Goal: Task Accomplishment & Management: Manage account settings

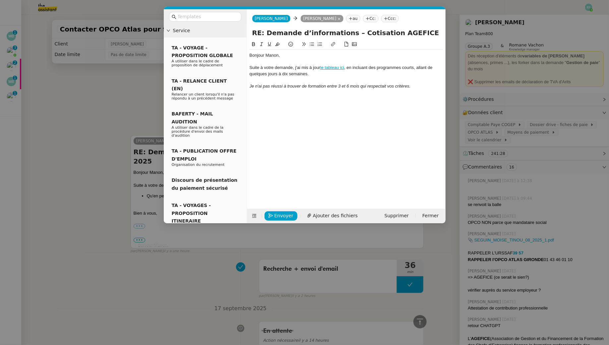
click at [118, 83] on nz-modal-container "Service TA - VOYAGE - PROPOSITION GLOBALE A utiliser dans le cadre de propositi…" at bounding box center [304, 172] width 609 height 345
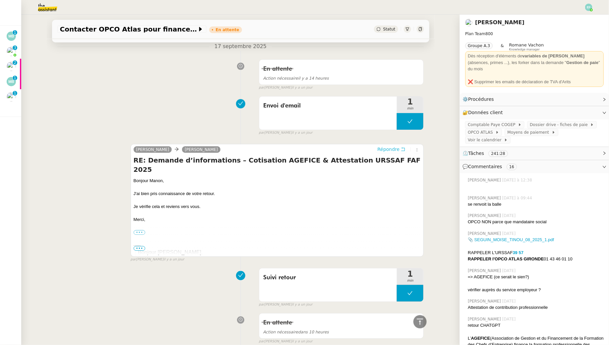
scroll to position [261, 0]
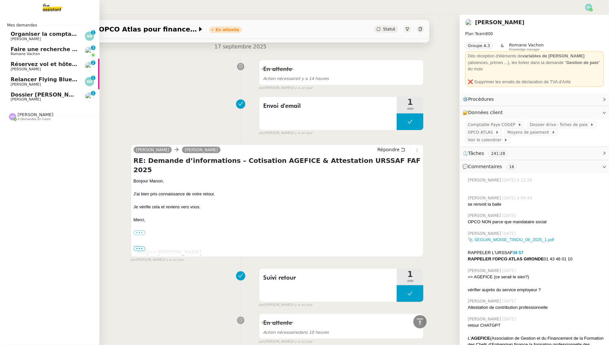
click at [41, 37] on span "[PERSON_NAME]" at bounding box center [26, 39] width 30 height 4
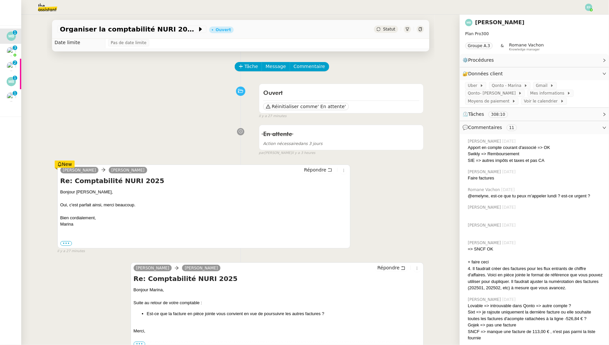
scroll to position [14, 0]
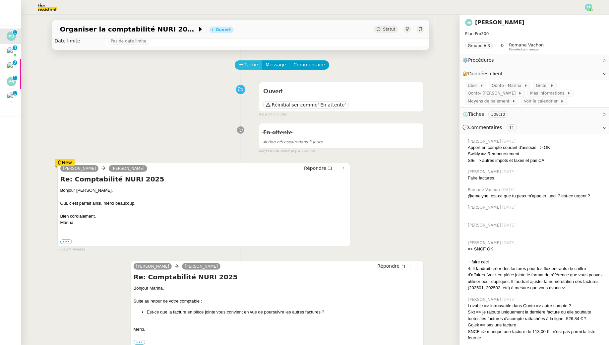
click at [250, 64] on span "Tâche" at bounding box center [252, 65] width 14 height 8
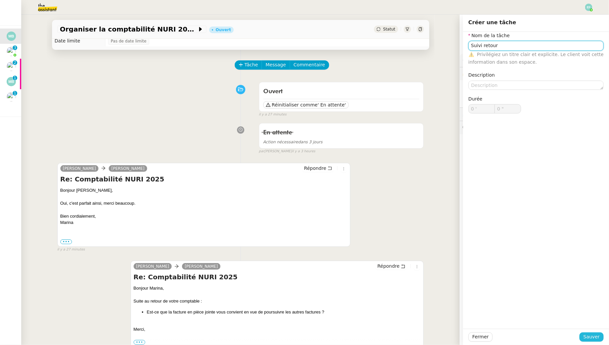
type input "Suivi retour"
click at [587, 333] on span "Sauver" at bounding box center [591, 337] width 16 height 8
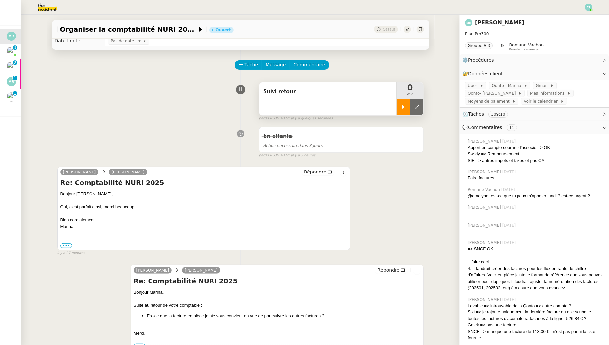
click at [409, 100] on div at bounding box center [403, 107] width 13 height 17
click at [415, 106] on div at bounding box center [410, 107] width 27 height 17
click at [415, 106] on icon at bounding box center [416, 106] width 5 height 5
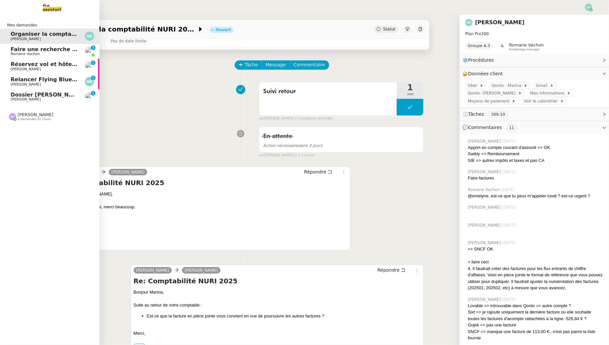
click at [16, 52] on span "Faire une recherche de gite pour le [DATE] au [DATE]" at bounding box center [90, 49] width 159 height 6
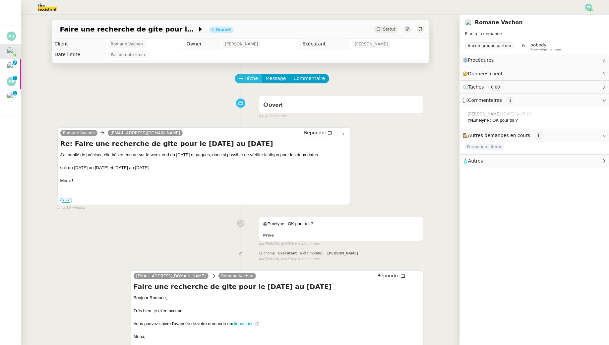
click at [250, 82] on button "Tâche" at bounding box center [249, 78] width 28 height 9
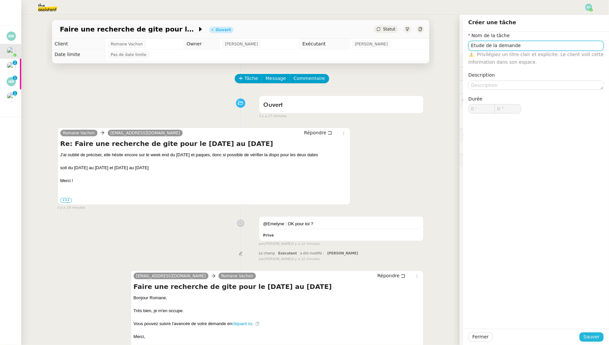
type input "Etude de la demande"
click at [599, 335] on span "Sauver" at bounding box center [591, 337] width 16 height 8
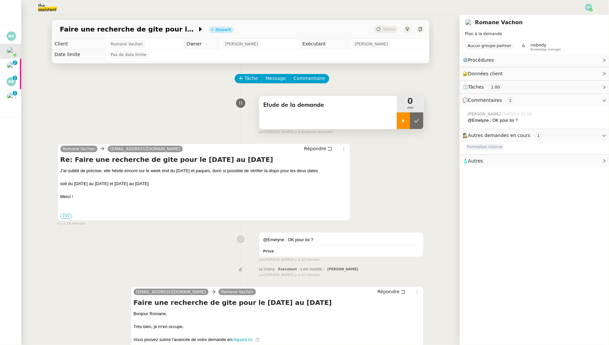
click at [406, 117] on div at bounding box center [403, 120] width 13 height 17
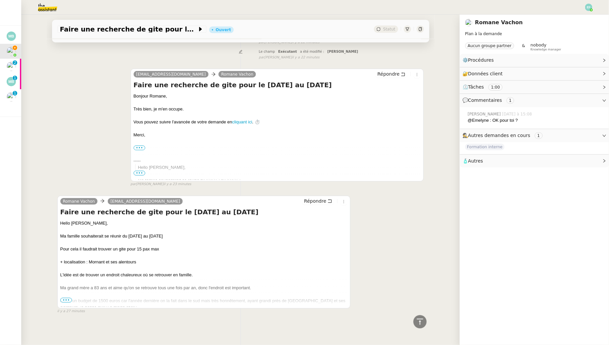
click at [65, 300] on span "•••" at bounding box center [66, 300] width 12 height 5
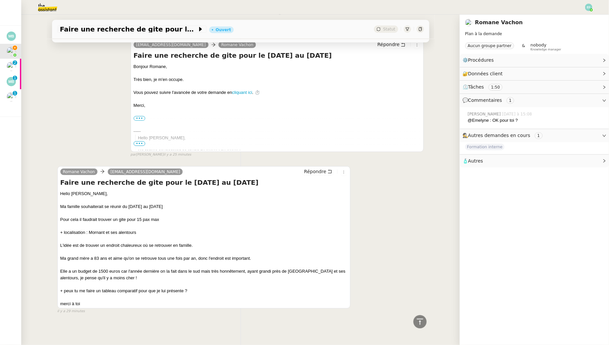
scroll to position [0, 0]
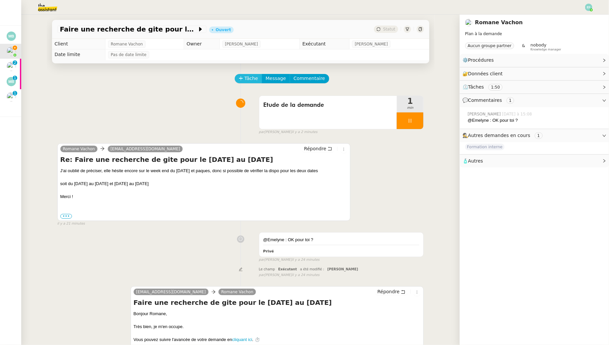
click at [250, 79] on span "Tâche" at bounding box center [252, 79] width 14 height 8
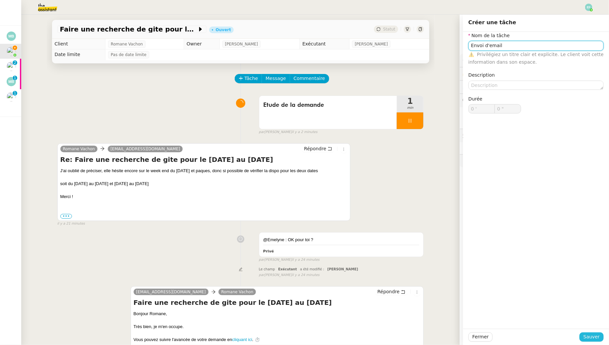
type input "Envoi d'email"
click at [598, 333] on span "Sauver" at bounding box center [591, 337] width 16 height 8
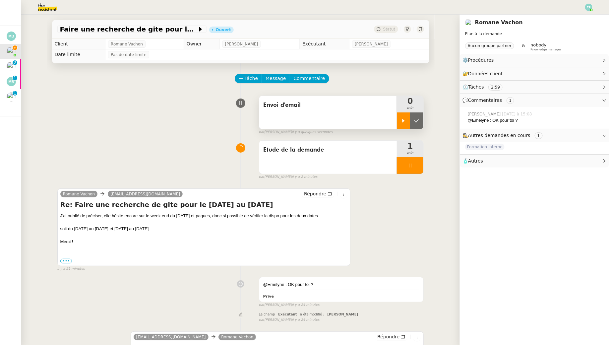
click at [402, 120] on icon at bounding box center [403, 120] width 5 height 5
click at [409, 165] on icon at bounding box center [410, 165] width 2 height 4
click at [419, 166] on icon at bounding box center [416, 165] width 5 height 5
click at [332, 193] on icon at bounding box center [330, 193] width 5 height 5
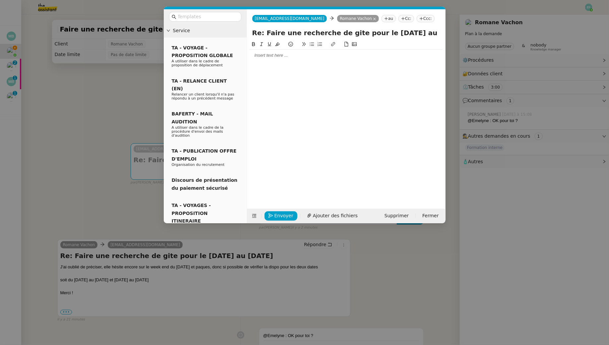
click at [271, 55] on div at bounding box center [346, 55] width 193 height 6
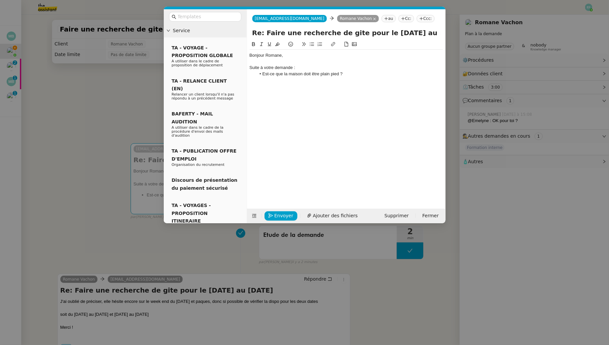
click at [106, 91] on nz-modal-container "Service TA - VOYAGE - PROPOSITION GLOBALE A utiliser dans le cadre de propositi…" at bounding box center [304, 172] width 609 height 345
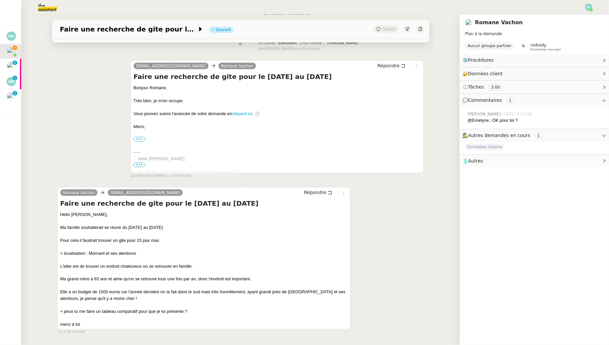
scroll to position [376, 0]
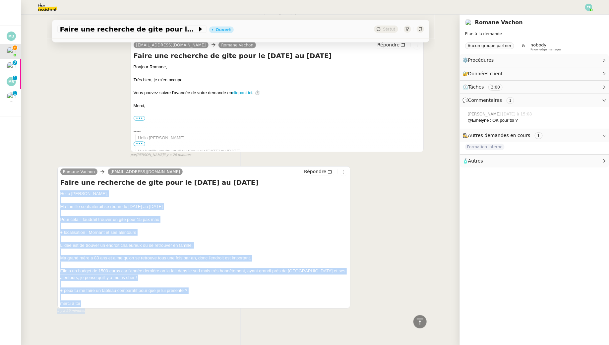
drag, startPoint x: 60, startPoint y: 194, endPoint x: 108, endPoint y: 307, distance: 123.6
click at [108, 307] on div "Romane Vachon [EMAIL_ADDRESS][DOMAIN_NAME] Répondre Faire une recherche de gite…" at bounding box center [203, 240] width 293 height 148
copy div "Hello [PERSON_NAME], [PERSON_NAME] famille souhaiterait se réunir du [DATE] au …"
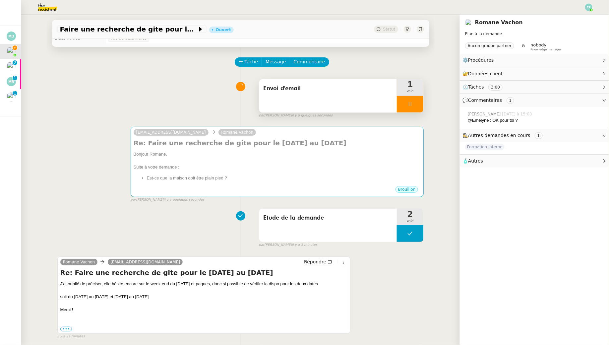
scroll to position [0, 0]
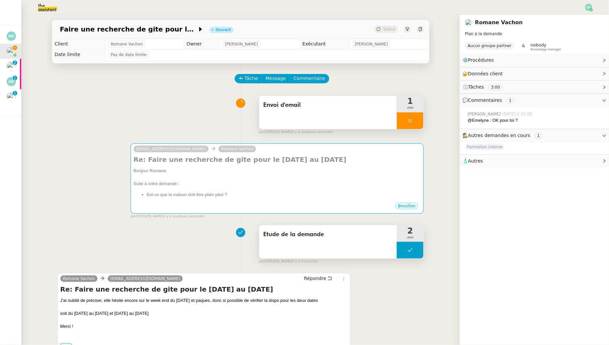
click at [406, 247] on button at bounding box center [410, 250] width 27 height 17
click at [404, 248] on icon at bounding box center [403, 249] width 5 height 5
click at [414, 124] on div at bounding box center [410, 120] width 27 height 17
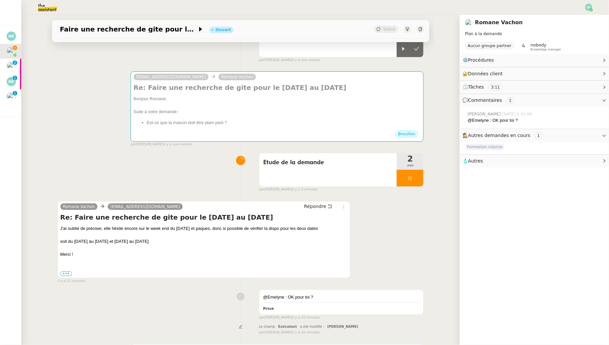
scroll to position [161, 0]
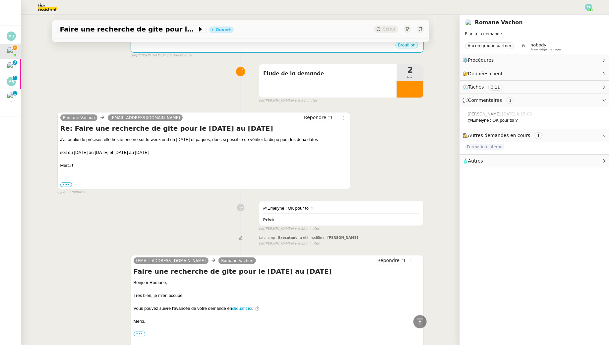
drag, startPoint x: 59, startPoint y: 137, endPoint x: 89, endPoint y: 174, distance: 47.4
click at [89, 174] on div "Romane Vachon [EMAIL_ADDRESS][DOMAIN_NAME] Répondre Re: Faire une recherche de …" at bounding box center [203, 151] width 293 height 78
copy div "J'ai oublié de préciser, elle hésite encore sur le week end du [DATE] et paques…"
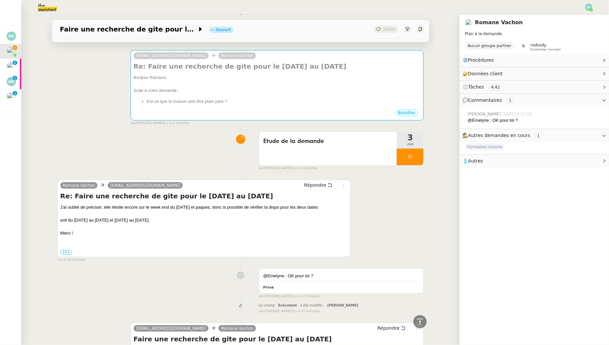
scroll to position [0, 0]
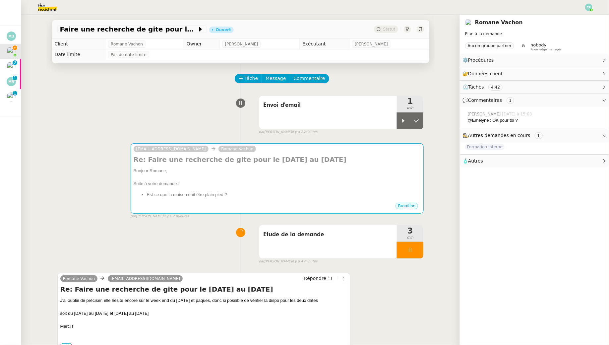
click at [416, 247] on div at bounding box center [410, 250] width 27 height 17
click at [416, 247] on icon at bounding box center [416, 249] width 5 height 5
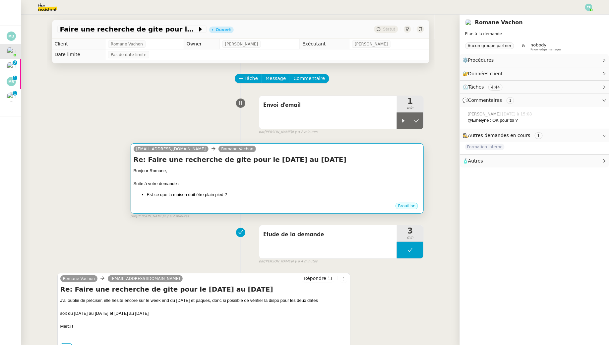
click at [324, 170] on div "Bonjour Romane," at bounding box center [277, 170] width 287 height 7
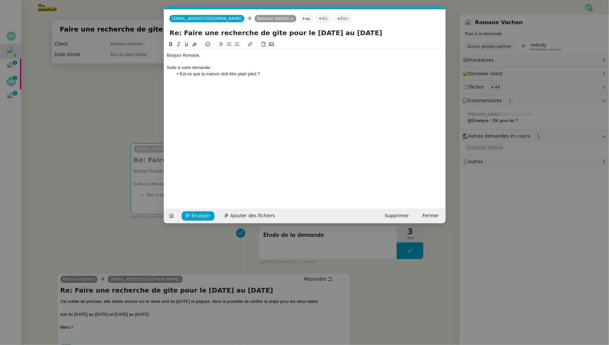
scroll to position [0, 14]
click at [219, 67] on div "Suite à votre demande :" at bounding box center [305, 68] width 276 height 6
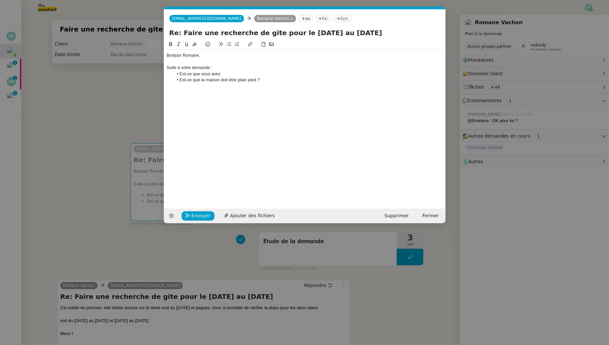
click at [145, 82] on nz-modal-container "Service TA - VOYAGE - PROPOSITION GLOBALE A utiliser dans le cadre de propositi…" at bounding box center [304, 172] width 609 height 345
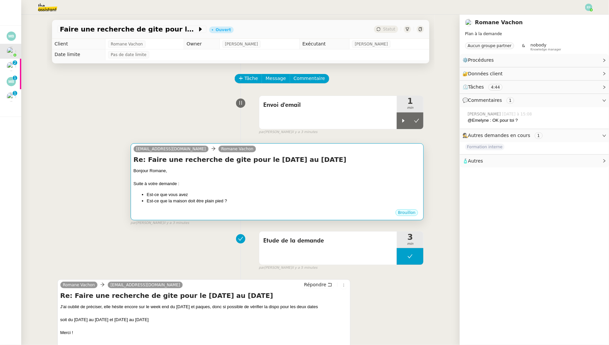
click at [333, 171] on div "Bonjour Romane," at bounding box center [277, 170] width 287 height 7
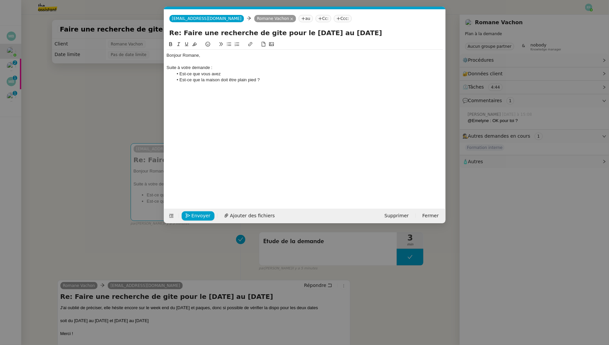
click at [248, 73] on li "Est-ce que vous avez" at bounding box center [308, 74] width 270 height 6
click at [259, 76] on li "Est-ce que vous avez" at bounding box center [308, 74] width 270 height 6
click at [226, 66] on div "Suite à votre demande :" at bounding box center [305, 68] width 276 height 6
click at [210, 61] on div at bounding box center [305, 62] width 276 height 6
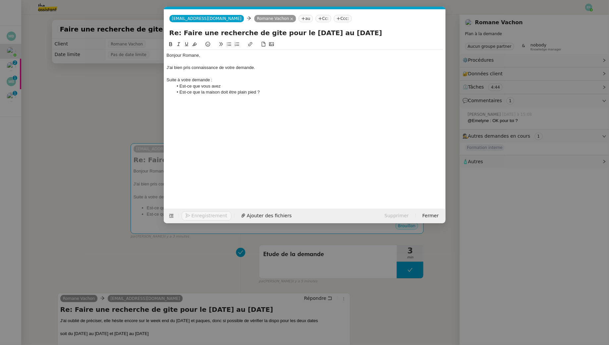
click at [197, 78] on div "Suite à votre demande :" at bounding box center [305, 80] width 276 height 6
click at [121, 124] on nz-modal-container "Service TA - VOYAGE - PROPOSITION GLOBALE A utiliser dans le cadre de propositi…" at bounding box center [304, 172] width 609 height 345
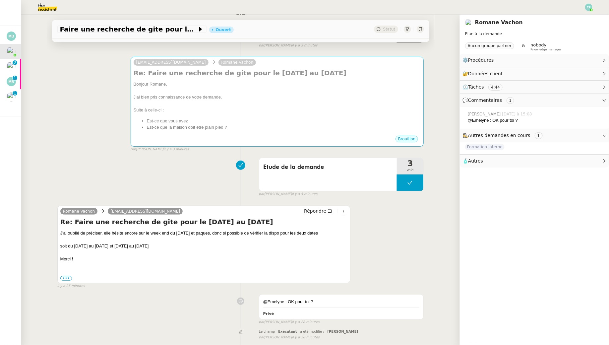
scroll to position [0, 0]
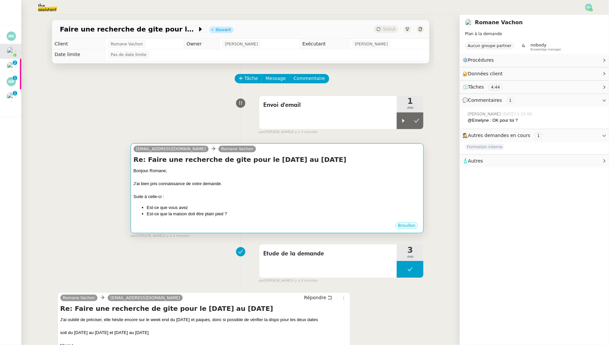
click at [306, 172] on div "Bonjour Romane," at bounding box center [277, 170] width 287 height 7
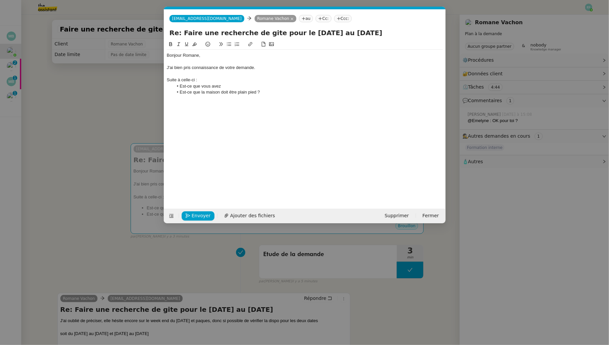
scroll to position [0, 14]
click at [129, 96] on nz-modal-container "Service TA - VOYAGE - PROPOSITION GLOBALE A utiliser dans le cadre de propositi…" at bounding box center [304, 172] width 609 height 345
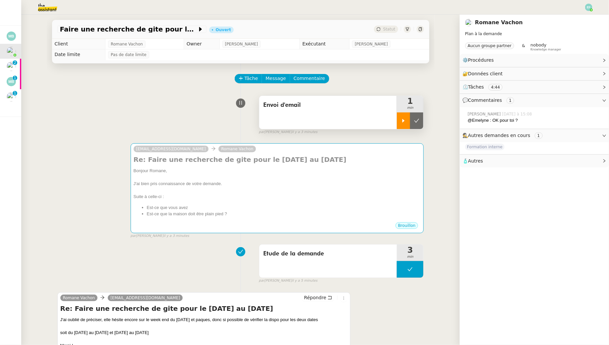
click at [402, 122] on icon at bounding box center [403, 120] width 5 height 5
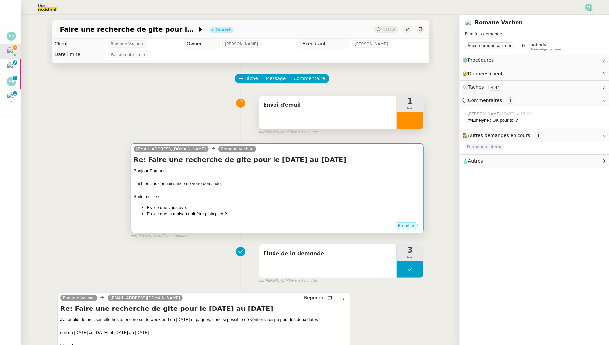
click at [354, 173] on div "Bonjour Romane," at bounding box center [277, 170] width 287 height 7
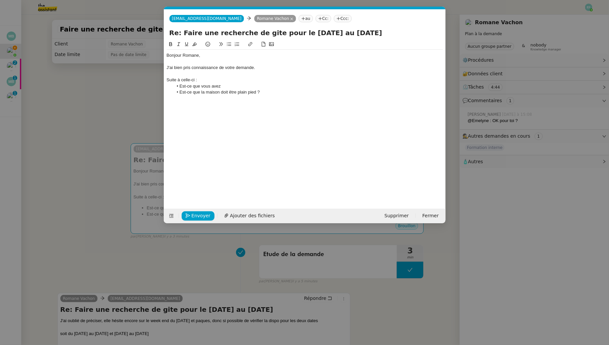
click at [231, 80] on div "Suite à celle-ci :" at bounding box center [305, 80] width 276 height 6
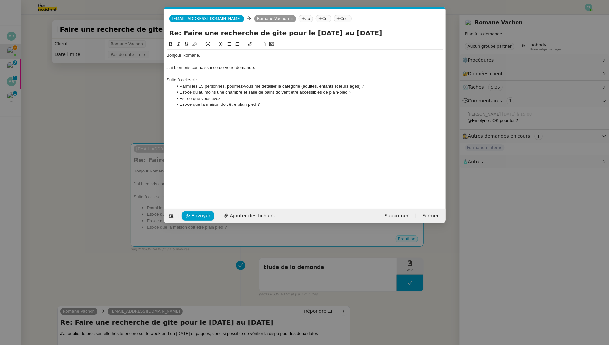
click at [89, 89] on nz-modal-container "Service TA - VOYAGE - PROPOSITION GLOBALE A utiliser dans le cadre de propositi…" at bounding box center [304, 172] width 609 height 345
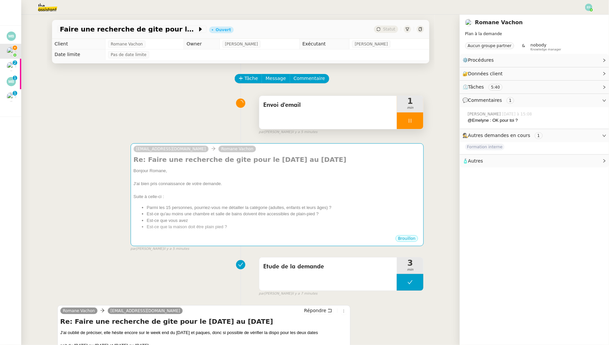
click at [417, 109] on span "min" at bounding box center [410, 108] width 27 height 6
click at [413, 119] on icon at bounding box center [409, 120] width 5 height 5
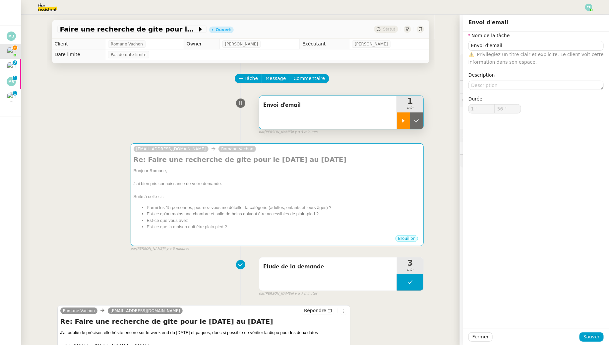
type input "Envoi d'email"
type input "1 '"
type input "56 ""
type input "Envoi d'email"
type input "1 '"
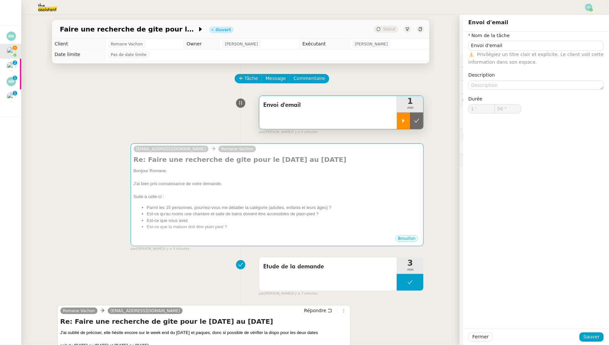
type input "56 ""
click at [202, 128] on div "Envoi d'email 1 min false par [PERSON_NAME] il y a 5 minutes" at bounding box center [240, 113] width 367 height 42
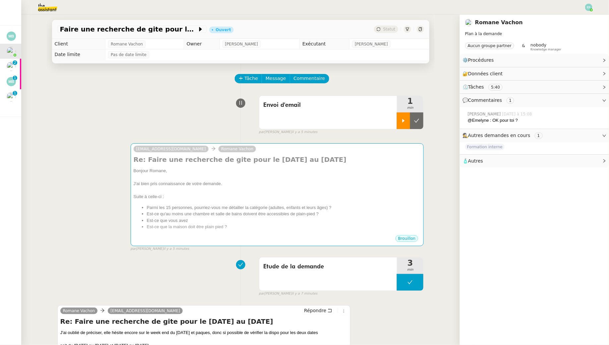
click at [404, 123] on icon at bounding box center [403, 120] width 5 height 5
click at [413, 115] on div at bounding box center [410, 120] width 27 height 17
click at [418, 119] on icon at bounding box center [416, 120] width 5 height 5
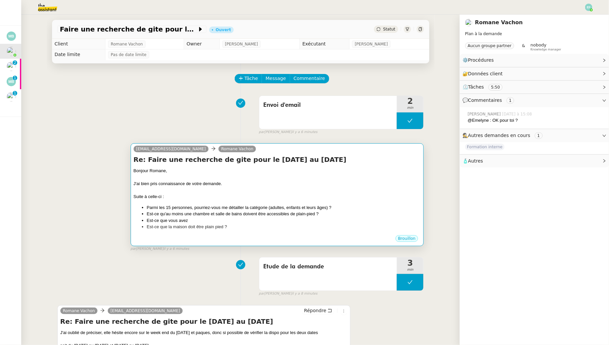
click at [368, 173] on div "Bonjour Romane," at bounding box center [277, 170] width 287 height 7
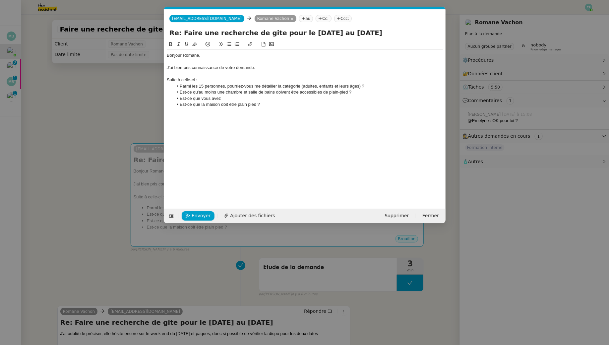
scroll to position [0, 14]
click at [110, 91] on nz-modal-container "Service TA - VOYAGE - PROPOSITION GLOBALE A utiliser dans le cadre de propositi…" at bounding box center [304, 172] width 609 height 345
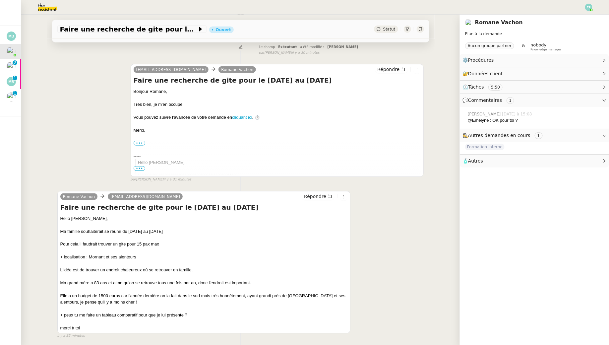
scroll to position [408, 0]
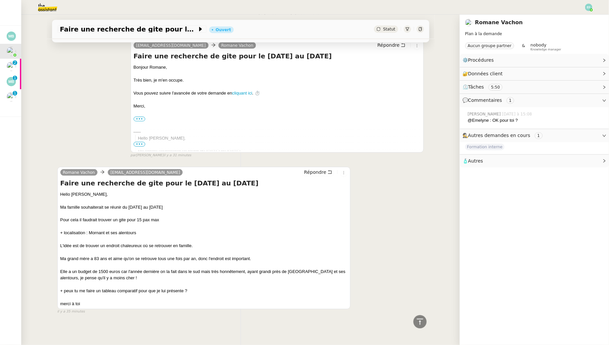
click at [91, 100] on div "[EMAIL_ADDRESS][DOMAIN_NAME] [PERSON_NAME] Répondre Faire une recherche de gite…" at bounding box center [240, 96] width 367 height 124
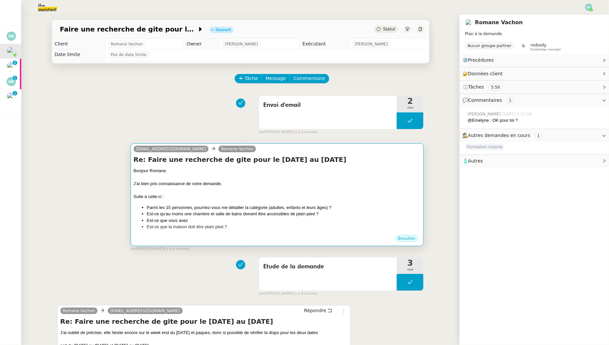
click at [282, 191] on div at bounding box center [277, 190] width 287 height 7
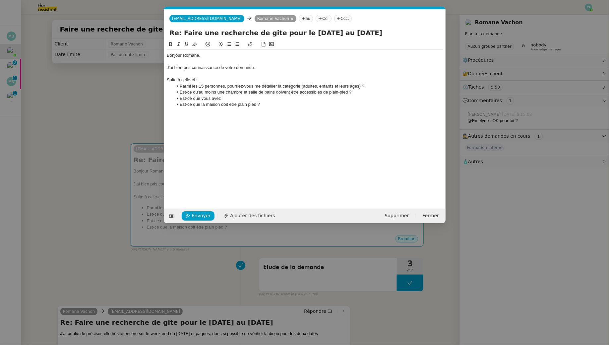
scroll to position [0, 14]
click at [376, 84] on li "Parmi les 15 personnes, pourriez-vous me détailler la catégorie (adultes, enfan…" at bounding box center [308, 86] width 270 height 6
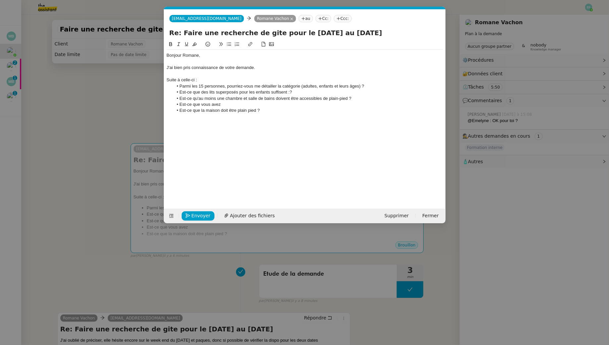
click at [180, 93] on li "Est-ce que des lits superposés pour les enfants suffisent :?" at bounding box center [308, 92] width 270 height 6
click at [331, 92] on li "Côté confort : est-ce que des lits superposés pour les enfants suffisent :?" at bounding box center [308, 92] width 270 height 6
click at [302, 92] on li "Côté confort : est-ce que des lits superposés pour les enfants suffisent ?" at bounding box center [308, 92] width 270 height 6
click at [214, 95] on li "Est-ce qu'au moins une chambre et salle de bains doivent être accessibles de pl…" at bounding box center [308, 98] width 270 height 6
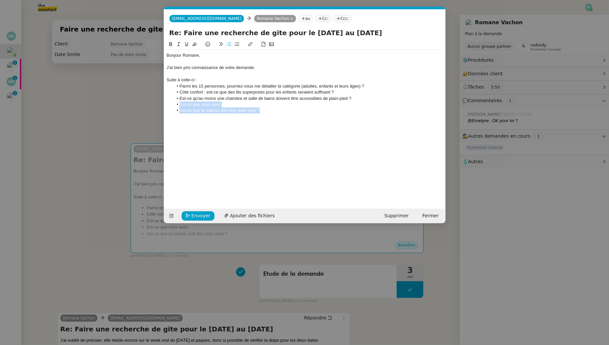
drag, startPoint x: 272, startPoint y: 112, endPoint x: 172, endPoint y: 107, distance: 100.6
click at [172, 107] on ul "Parmi les 15 personnes, pourriez-vous me détailler la catégorie (adultes, enfan…" at bounding box center [305, 98] width 276 height 31
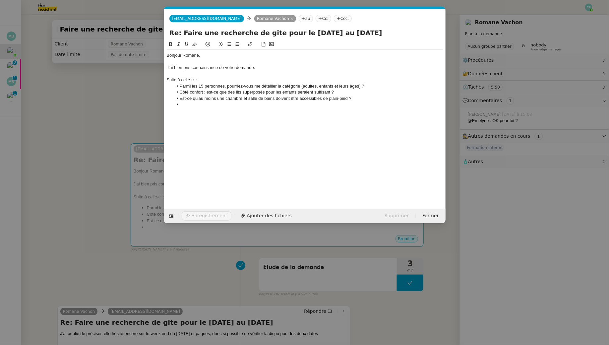
click at [210, 95] on li "Est-ce qu'au moins une chambre et salle de bains doivent être accessibles de pl…" at bounding box center [308, 98] width 270 height 6
click at [213, 99] on li "Est-ce qu'au moins une chambre et salle de bains doivent être accessibles de pl…" at bounding box center [308, 98] width 270 height 6
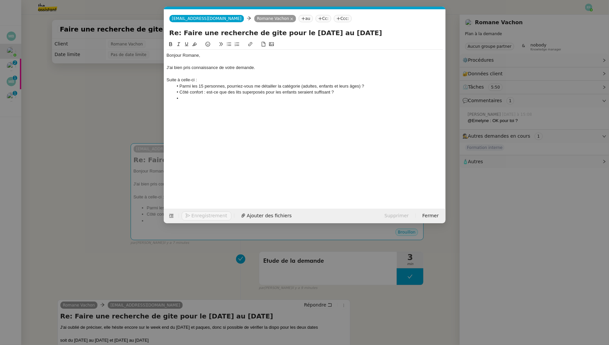
click at [230, 83] on li "Parmi les 15 personnes, pourriez-vous me détailler la catégorie (adultes, enfan…" at bounding box center [308, 86] width 270 height 6
click at [227, 80] on div "Suite à celle-ci :" at bounding box center [305, 80] width 276 height 6
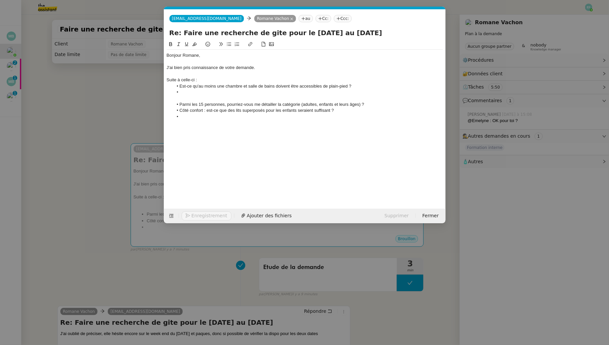
scroll to position [0, 0]
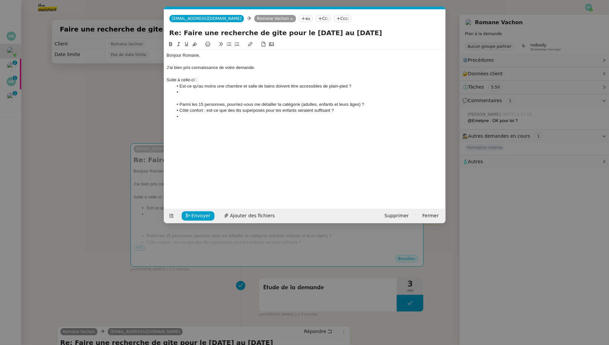
click at [188, 97] on div at bounding box center [305, 98] width 276 height 6
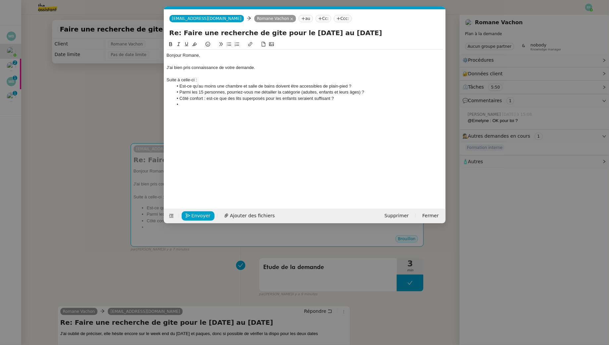
click at [234, 105] on li at bounding box center [308, 104] width 270 height 6
click at [115, 104] on nz-modal-container "Service TA - VOYAGE - PROPOSITION GLOBALE A utiliser dans le cadre de propositi…" at bounding box center [304, 172] width 609 height 345
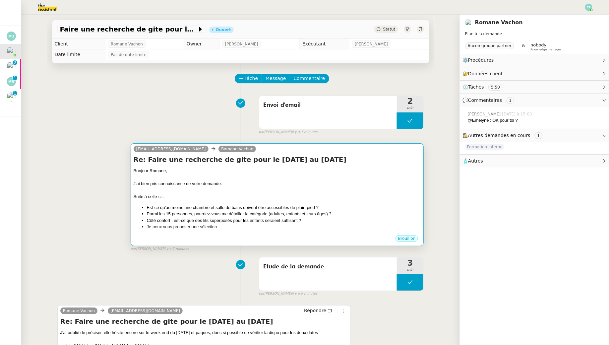
click at [219, 203] on div "Bonjour Romane, J'ai bien pris connaissance de votre demande. Suite à celle-ci …" at bounding box center [277, 198] width 287 height 63
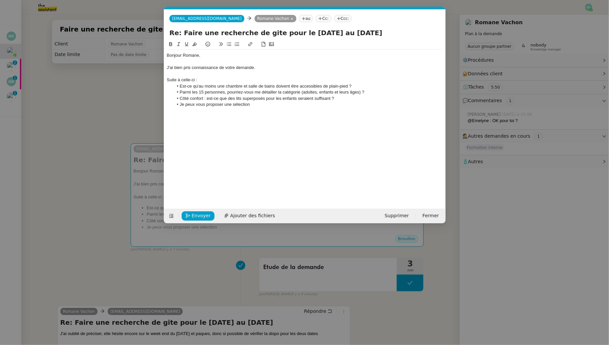
scroll to position [0, 14]
click at [87, 113] on nz-modal-container "Service TA - VOYAGE - PROPOSITION GLOBALE A utiliser dans le cadre de propositi…" at bounding box center [304, 172] width 609 height 345
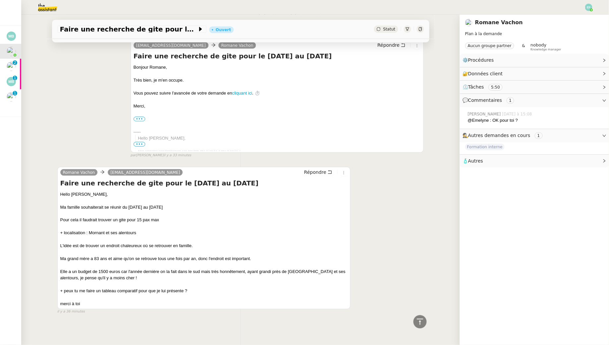
scroll to position [0, 0]
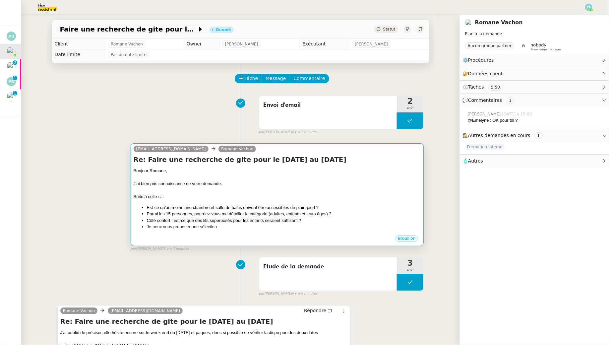
click at [217, 195] on div "Suite à celle-ci :" at bounding box center [277, 196] width 287 height 7
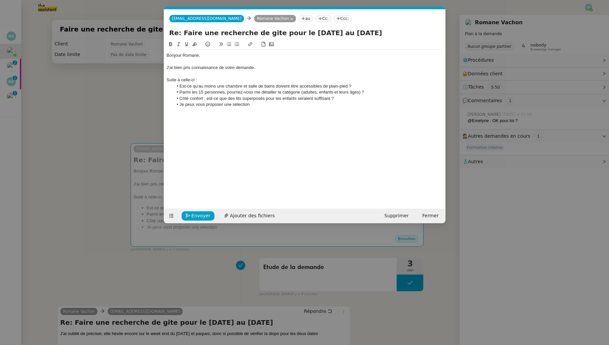
scroll to position [0, 14]
drag, startPoint x: 258, startPoint y: 105, endPoint x: 169, endPoint y: 103, distance: 88.5
click at [169, 103] on ul "Est-ce qu'au moins une chambre et salle de bains doivent être accessibles de pl…" at bounding box center [305, 95] width 276 height 25
click at [326, 95] on li "Parmi les 15 personnes, pourriez-vous me détailler la catégorie (adultes, enfan…" at bounding box center [308, 92] width 270 height 6
click at [327, 99] on li "Côté confort : est-ce que des lits superposés pour les enfants seraient suffisa…" at bounding box center [308, 98] width 270 height 6
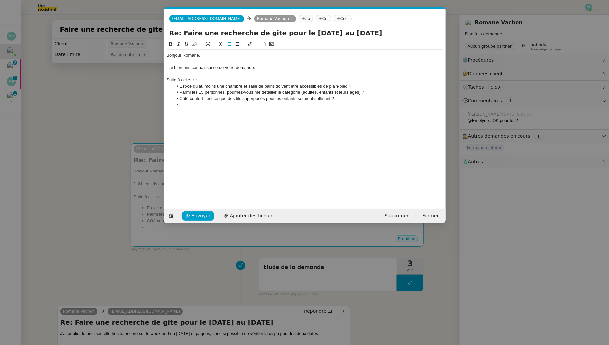
click at [0, 0] on lt-span "suffisant s" at bounding box center [0, 0] width 0 height 0
click at [241, 106] on li at bounding box center [308, 104] width 270 height 6
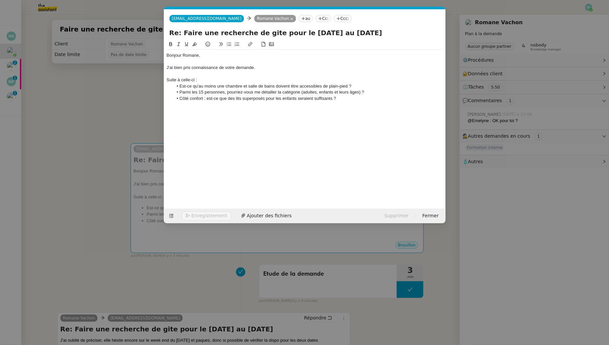
click at [33, 122] on nz-modal-container "Service TA - VOYAGE - PROPOSITION GLOBALE A utiliser dans le cadre de propositi…" at bounding box center [304, 172] width 609 height 345
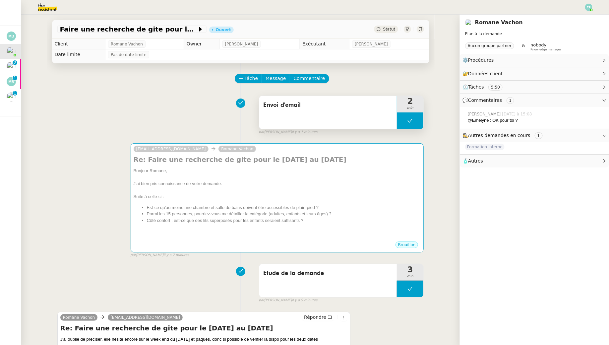
click at [415, 124] on button at bounding box center [410, 120] width 27 height 17
click at [404, 121] on icon at bounding box center [403, 121] width 2 height 4
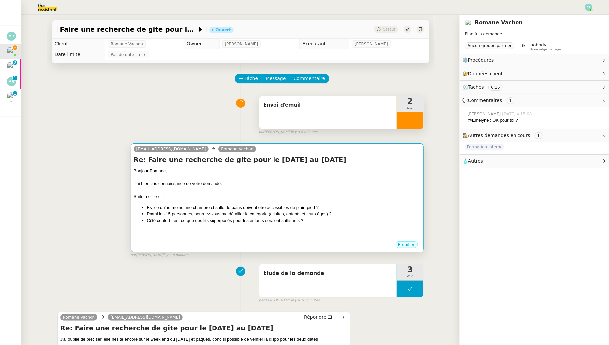
click at [233, 216] on li "Parmi les 15 personnes, pourriez-vous me détailler la catégorie (adultes, enfan…" at bounding box center [284, 214] width 274 height 7
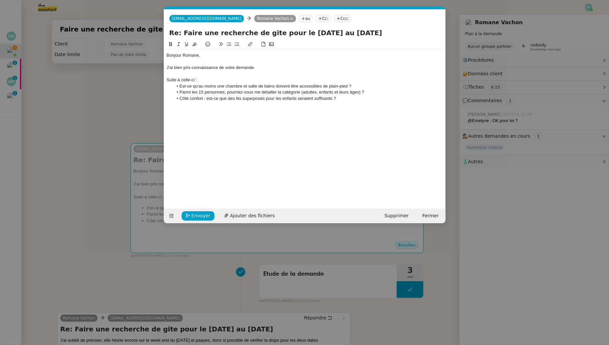
click at [366, 84] on li "Est-ce qu'au moins une chambre et salle de bains doivent être accessibles de pl…" at bounding box center [308, 86] width 270 height 6
drag, startPoint x: 359, startPoint y: 97, endPoint x: 167, endPoint y: 99, distance: 192.0
click at [167, 99] on ul "Est-ce qu'au moins une chambre et salle de bains doivent être accessibles de pl…" at bounding box center [305, 92] width 276 height 18
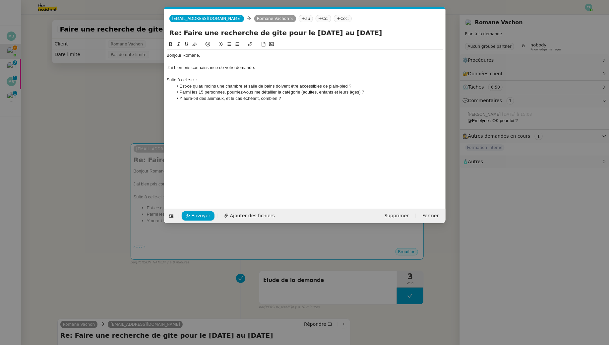
click at [88, 98] on nz-modal-container "Service TA - VOYAGE - PROPOSITION GLOBALE A utiliser dans le cadre de propositi…" at bounding box center [304, 172] width 609 height 345
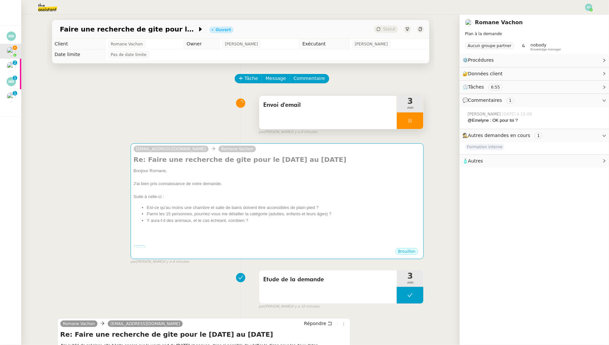
click at [397, 121] on div "Envoi d'email" at bounding box center [328, 112] width 138 height 33
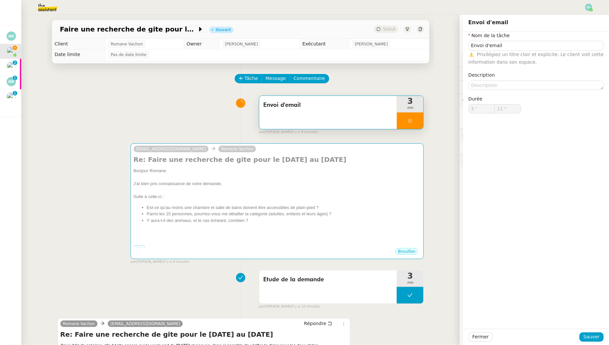
type input "12 ""
click at [404, 123] on div at bounding box center [410, 120] width 27 height 17
type input "Envoi d'email"
type input "3 '"
type input "11 ""
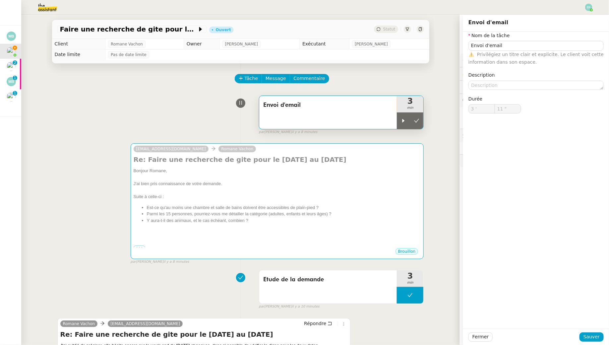
type input "Envoi d'email"
type input "3 '"
type input "11 ""
click at [178, 114] on div "Envoi d'email 3 min false par [PERSON_NAME] il y a 8 minutes" at bounding box center [240, 113] width 367 height 42
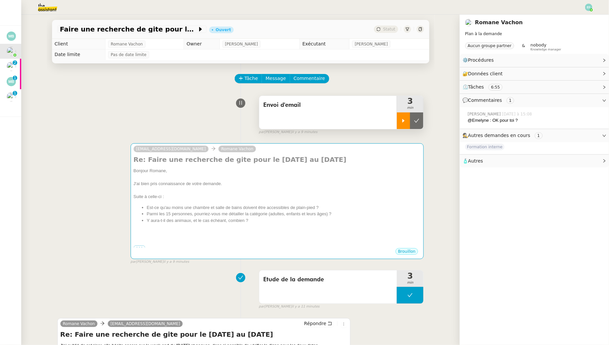
click at [408, 123] on div at bounding box center [403, 120] width 13 height 17
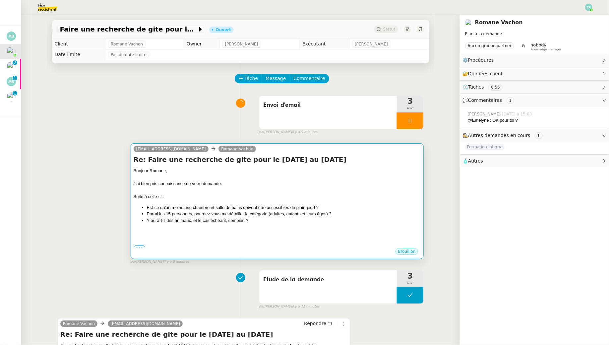
click at [354, 203] on div "Bonjour Romane, J'ai bien pris connaissance de votre demande. Suite à celle-ci …" at bounding box center [277, 207] width 287 height 80
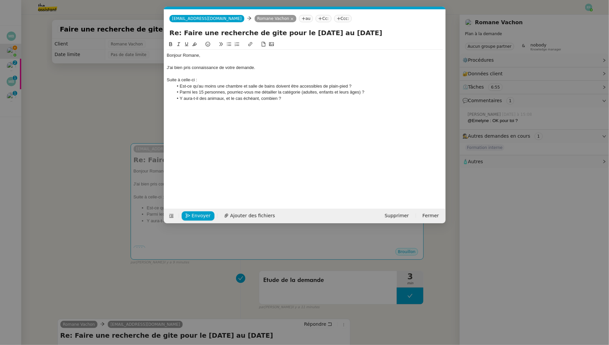
scroll to position [0, 14]
click at [361, 84] on li "Est-ce qu'au moins une chambre et salle de bains doivent être accessibles de pl…" at bounding box center [308, 86] width 270 height 6
click at [224, 91] on li "Pour le budget, s'agit-il de 1500 euros la nuitée ?" at bounding box center [308, 92] width 270 height 6
click at [84, 96] on nz-modal-container "Service TA - VOYAGE - PROPOSITION GLOBALE A utiliser dans le cadre de propositi…" at bounding box center [304, 172] width 609 height 345
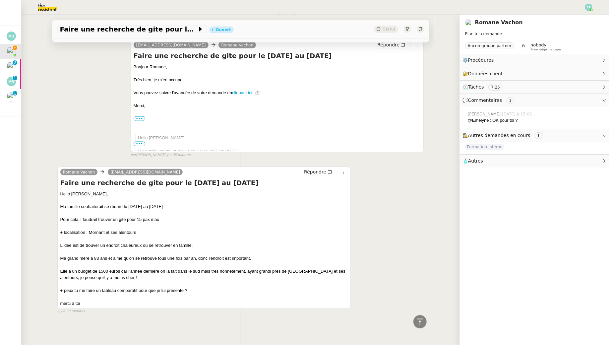
scroll to position [0, 0]
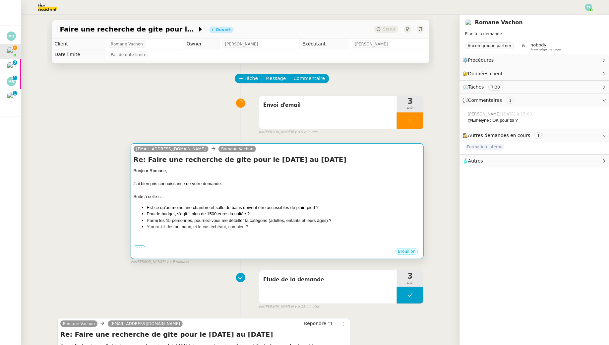
click at [275, 189] on div at bounding box center [277, 190] width 287 height 7
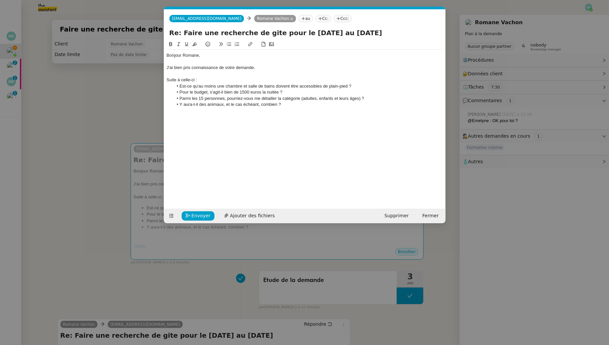
scroll to position [0, 14]
click at [109, 122] on nz-modal-container "Service TA - VOYAGE - PROPOSITION GLOBALE A utiliser dans le cadre de propositi…" at bounding box center [304, 172] width 609 height 345
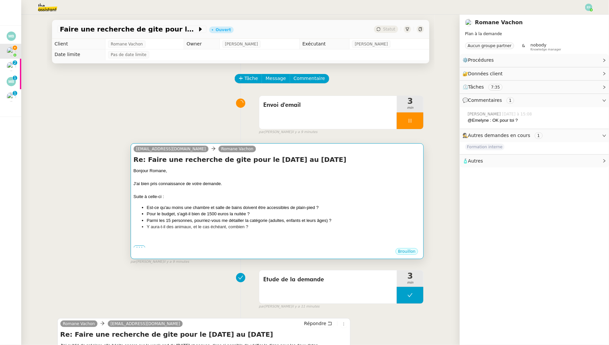
click at [200, 195] on div "Suite à celle-ci :" at bounding box center [277, 196] width 287 height 7
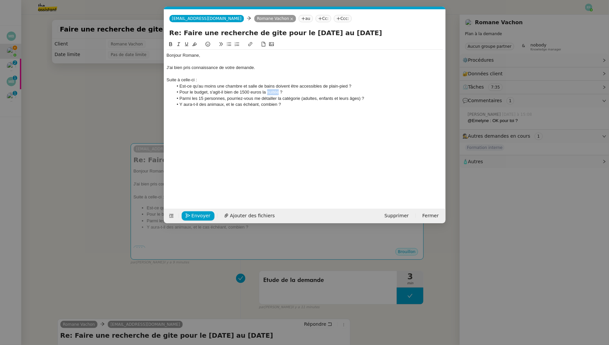
drag, startPoint x: 277, startPoint y: 93, endPoint x: 267, endPoint y: 90, distance: 11.3
click at [267, 90] on li "Pour le budget, s'agit-il bien de 1500 euros la nuitée ?" at bounding box center [308, 92] width 270 height 6
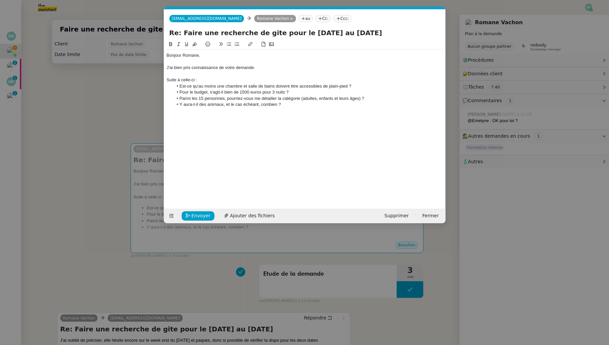
click at [82, 124] on nz-modal-container "Service TA - VOYAGE - PROPOSITION GLOBALE A utiliser dans le cadre de propositi…" at bounding box center [304, 172] width 609 height 345
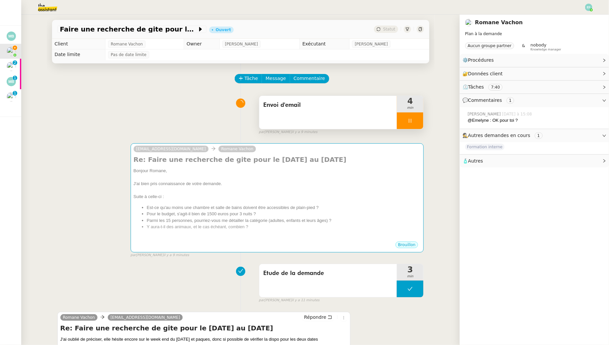
click at [416, 118] on div at bounding box center [410, 120] width 27 height 17
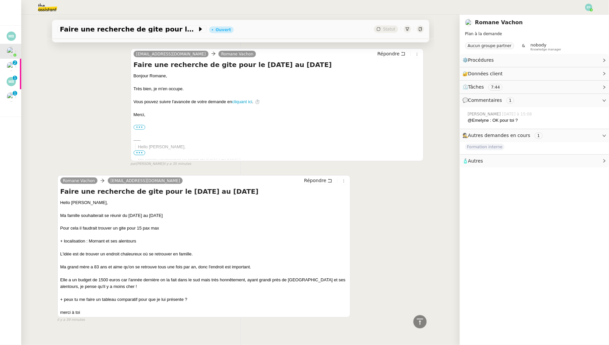
scroll to position [0, 0]
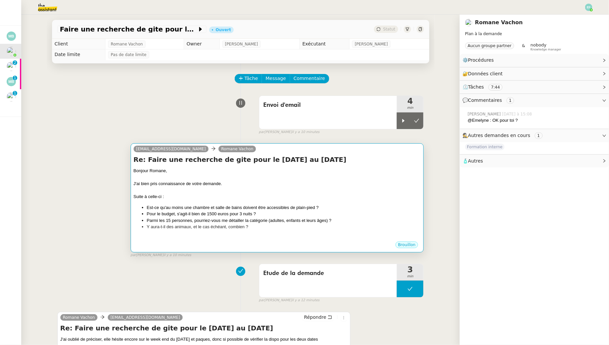
click at [286, 198] on div "Suite à celle-ci :" at bounding box center [277, 196] width 287 height 7
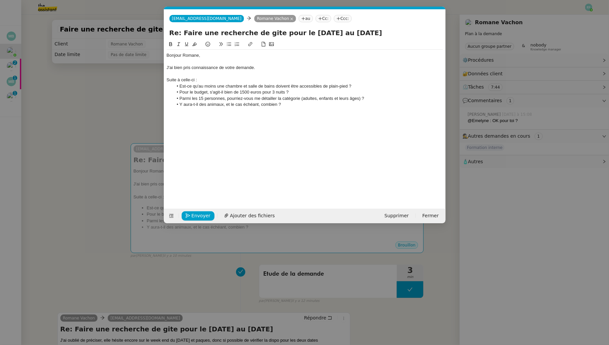
scroll to position [0, 14]
click at [209, 75] on div at bounding box center [305, 74] width 276 height 6
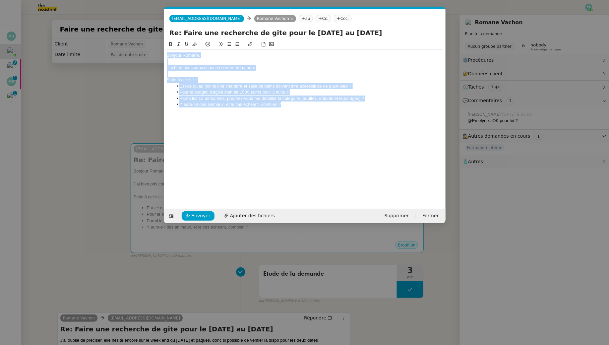
drag, startPoint x: 293, startPoint y: 105, endPoint x: 144, endPoint y: 42, distance: 161.5
click at [144, 41] on nz-modal-container "Service TA - VOYAGE - PROPOSITION GLOBALE A utiliser dans le cadre de propositi…" at bounding box center [304, 172] width 609 height 345
copy div "Bonjour Romane, J'ai bien pris connaissance de votre demande. Suite à celle-ci …"
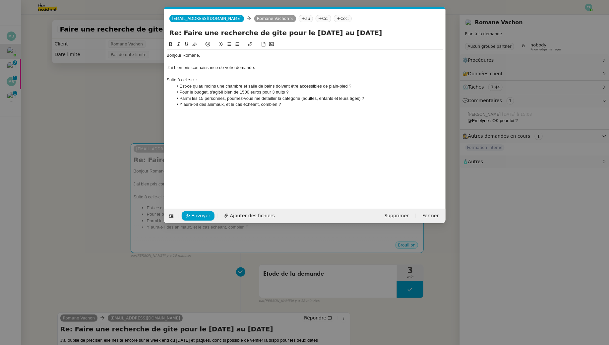
click at [297, 105] on li "Y aura-t-il des animaux, et le cas échéant, combien ?" at bounding box center [308, 104] width 270 height 6
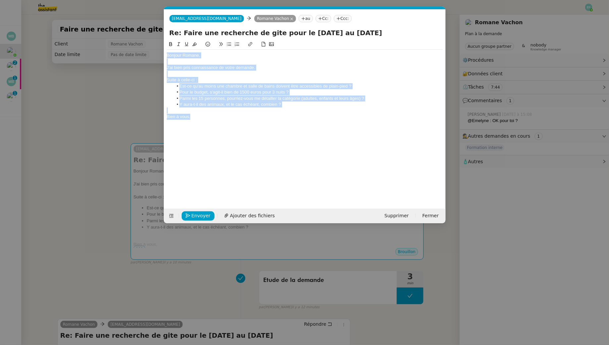
drag, startPoint x: 202, startPoint y: 120, endPoint x: 136, endPoint y: 14, distance: 125.2
click at [136, 14] on nz-modal-container "Service TA - VOYAGE - PROPOSITION GLOBALE A utiliser dans le cadre de propositi…" at bounding box center [304, 172] width 609 height 345
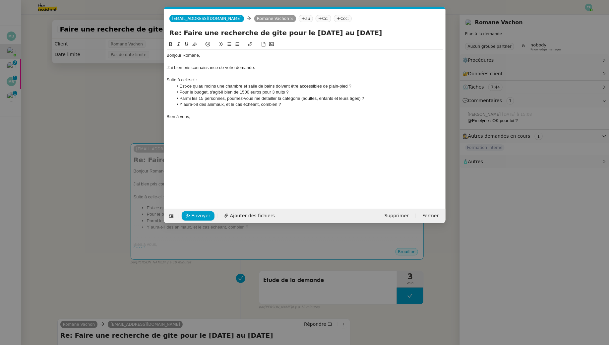
click at [358, 99] on li "Parmi les 15 personnes, pourriez-vous me détailler la catégorie (adultes, enfan…" at bounding box center [308, 98] width 270 height 6
click at [334, 98] on li "Parmi les 15 personnes, pourriez-vous me détailler la catégorie (adultes, enfan…" at bounding box center [308, 98] width 270 height 6
drag, startPoint x: 215, startPoint y: 123, endPoint x: 203, endPoint y: 118, distance: 13.2
click at [203, 118] on div "Bonjour Romane, J'ai bien pris connaissance de votre demande. Suite à celle-ci …" at bounding box center [305, 119] width 276 height 158
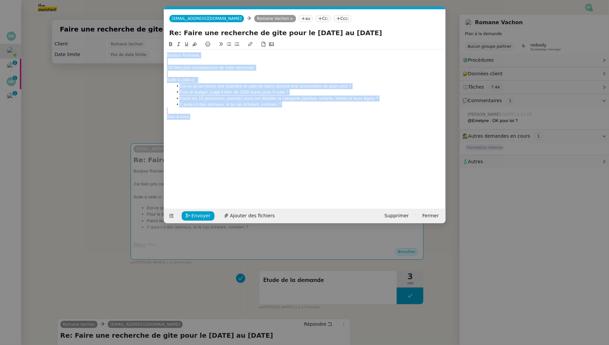
drag, startPoint x: 210, startPoint y: 120, endPoint x: 128, endPoint y: 16, distance: 132.2
click at [128, 16] on nz-modal-container "Service TA - VOYAGE - PROPOSITION GLOBALE A utiliser dans le cadre de propositi…" at bounding box center [304, 172] width 609 height 345
copy div "Bonjour Romane, J'ai bien pris connaissance de votre demande. Suite à celle-ci …"
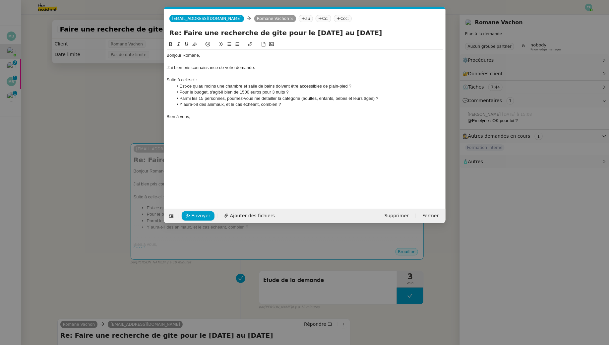
click at [54, 111] on nz-modal-container "Service TA - VOYAGE - PROPOSITION GLOBALE A utiliser dans le cadre de propositi…" at bounding box center [304, 172] width 609 height 345
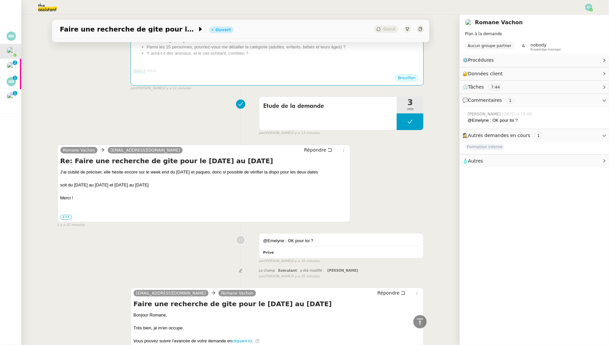
scroll to position [0, 0]
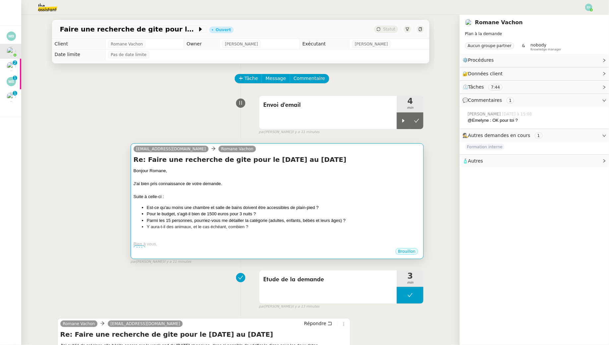
click at [265, 187] on div at bounding box center [277, 190] width 287 height 7
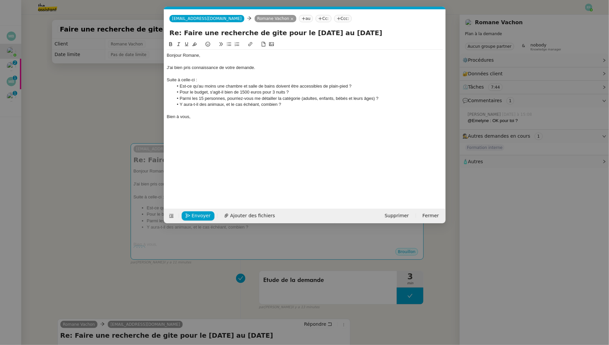
scroll to position [0, 14]
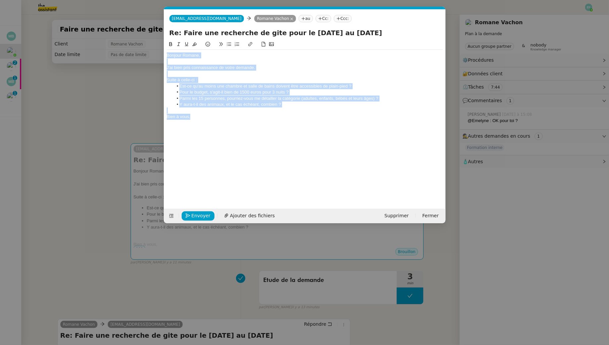
drag, startPoint x: 209, startPoint y: 117, endPoint x: 175, endPoint y: 46, distance: 79.2
click at [175, 46] on div "Bonjour Romane, J'ai bien pris connaissance de votre demande. Suite à celle-ci …" at bounding box center [305, 81] width 276 height 82
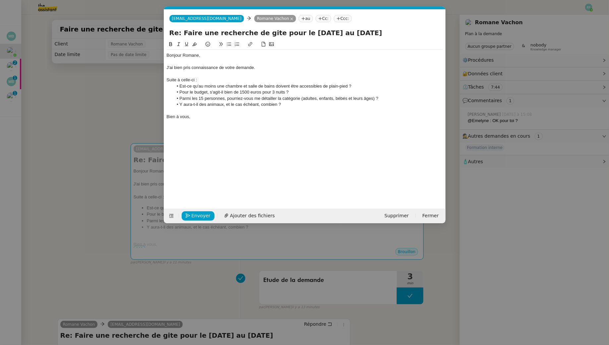
scroll to position [0, 0]
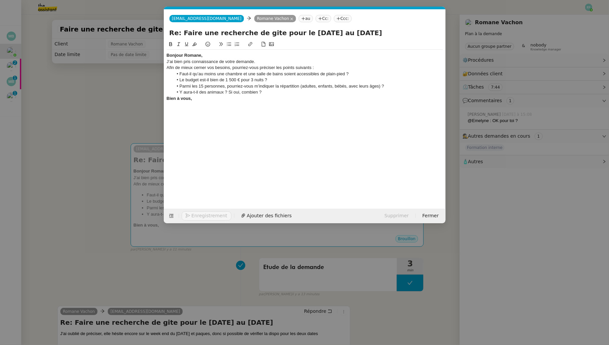
click at [204, 55] on div "Bonjour Romane," at bounding box center [305, 55] width 276 height 6
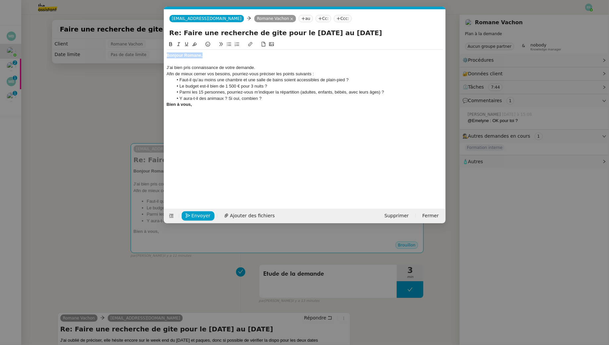
drag, startPoint x: 211, startPoint y: 56, endPoint x: 147, endPoint y: 53, distance: 63.4
click at [147, 53] on nz-modal-container "Service TA - VOYAGE - PROPOSITION GLOBALE A utiliser dans le cadre de propositi…" at bounding box center [304, 172] width 609 height 345
click at [171, 45] on icon at bounding box center [170, 44] width 5 height 5
click at [261, 69] on div "J’ai bien pris connaissance de votre demande." at bounding box center [305, 68] width 276 height 6
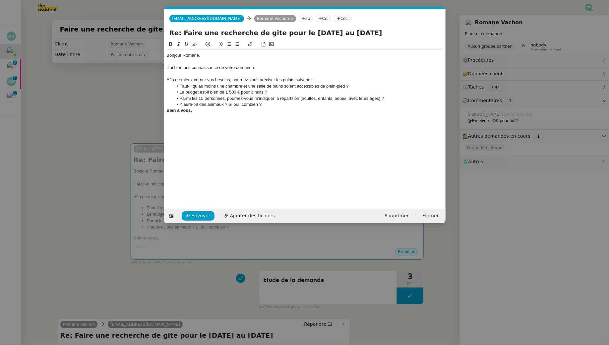
click at [269, 104] on li "Y aura-t-il des animaux ? Si oui, combien ?" at bounding box center [308, 104] width 270 height 6
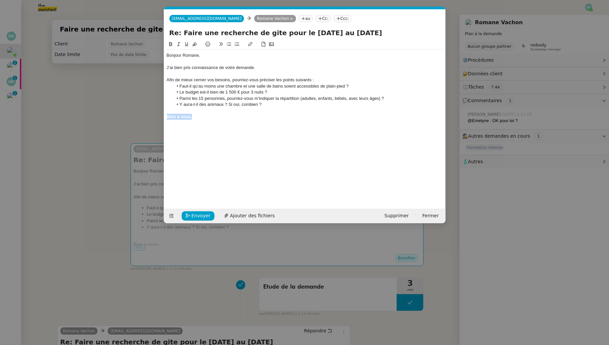
drag, startPoint x: 193, startPoint y: 117, endPoint x: 154, endPoint y: 115, distance: 38.5
click at [154, 115] on nz-modal-container "Service TA - VOYAGE - PROPOSITION GLOBALE A utiliser dans le cadre de propositi…" at bounding box center [304, 172] width 609 height 345
click at [172, 44] on icon at bounding box center [170, 44] width 5 height 5
click at [209, 113] on div at bounding box center [305, 110] width 276 height 6
click at [255, 93] on li "Le budget est-il bien de 1 500 € pour 3 nuits ?" at bounding box center [308, 92] width 270 height 6
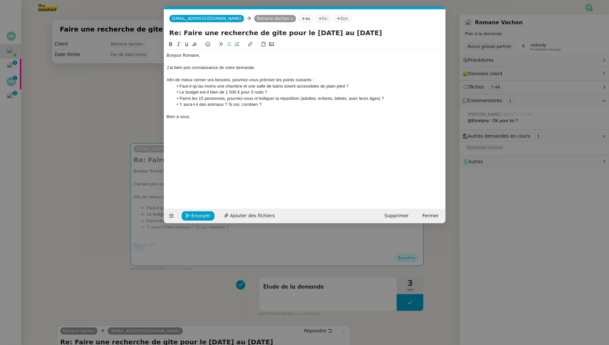
click at [0, 0] on lt-em "trois" at bounding box center [0, 0] width 0 height 0
click at [240, 116] on div "Bien à vous," at bounding box center [305, 117] width 276 height 6
click at [203, 215] on span "Envoyer" at bounding box center [201, 216] width 19 height 8
click at [203, 215] on span "Confirmer l'envoi" at bounding box center [212, 216] width 40 height 8
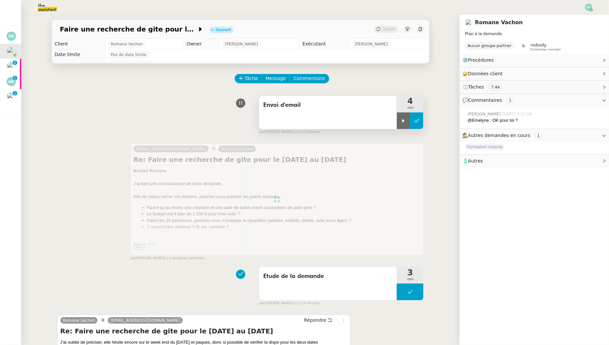
click at [423, 123] on button at bounding box center [416, 120] width 13 height 17
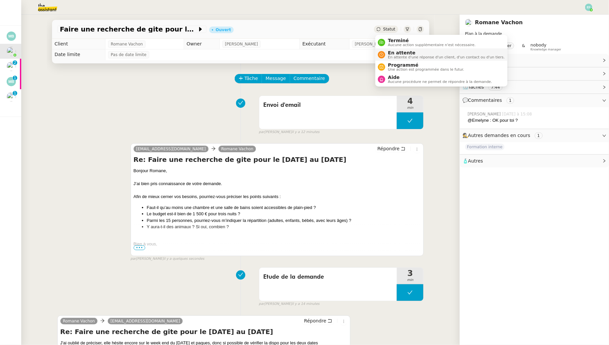
click at [392, 53] on span "En attente" at bounding box center [446, 52] width 117 height 5
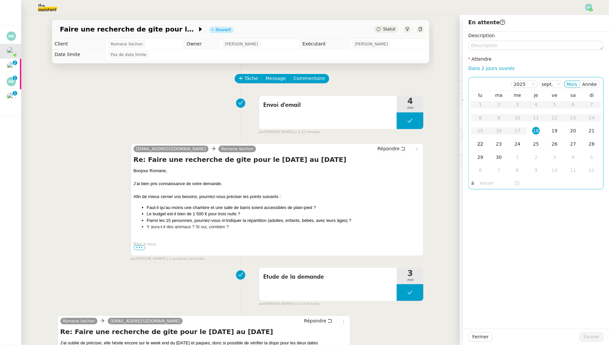
click at [477, 145] on div "22" at bounding box center [480, 143] width 7 height 7
click at [594, 335] on span "Sauver" at bounding box center [591, 337] width 16 height 8
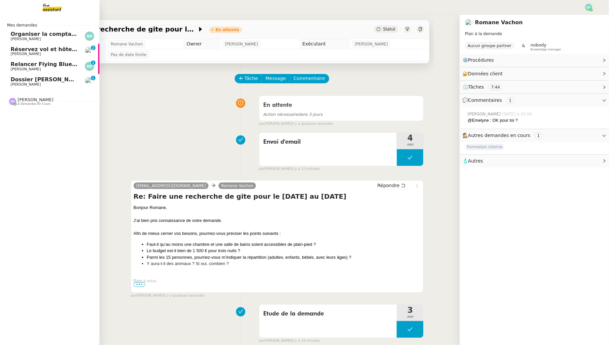
click at [21, 46] on span "Réservez vol et hôtel pour [GEOGRAPHIC_DATA] / [GEOGRAPHIC_DATA] // Banyan" at bounding box center [131, 49] width 240 height 6
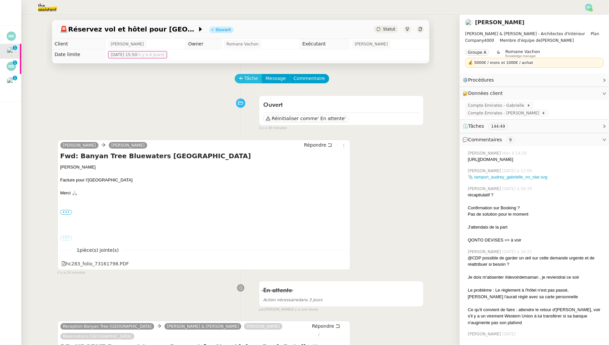
click at [253, 76] on span "Tâche" at bounding box center [252, 79] width 14 height 8
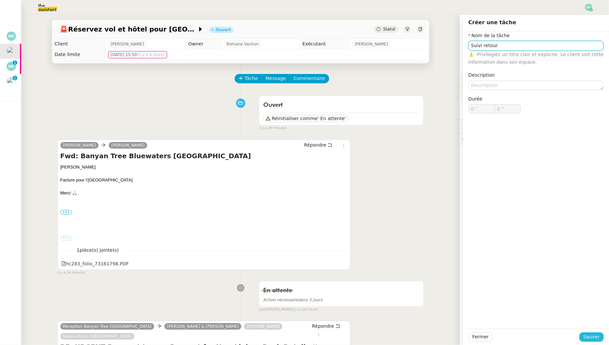
type input "Suivi retour"
click at [583, 335] on button "Sauver" at bounding box center [592, 336] width 24 height 9
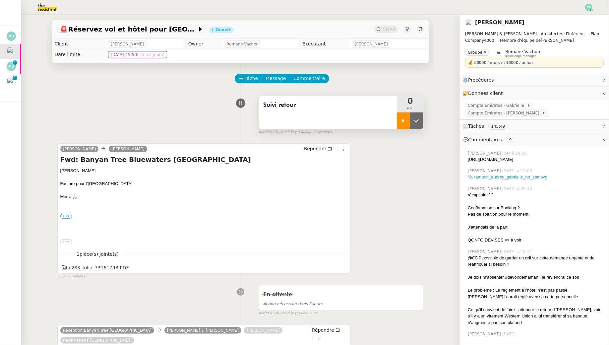
click at [407, 116] on div at bounding box center [403, 120] width 13 height 17
click at [346, 268] on div at bounding box center [344, 267] width 6 height 9
click at [342, 265] on icon at bounding box center [343, 267] width 5 height 5
click at [408, 123] on div at bounding box center [410, 120] width 27 height 17
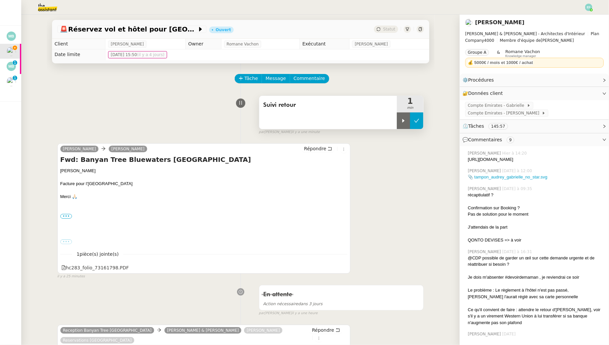
click at [423, 119] on button at bounding box center [416, 120] width 13 height 17
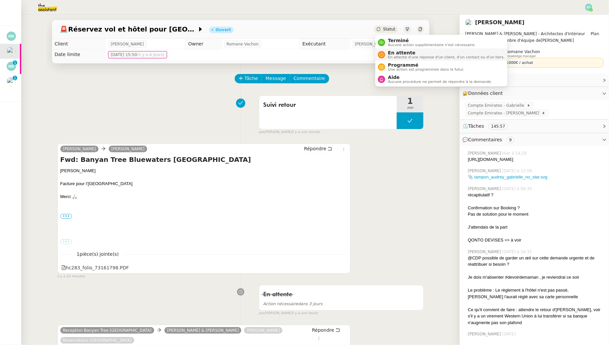
click at [384, 51] on div "En attente En attente d'une réponse d'un client, d'un contact ou d'un tiers." at bounding box center [441, 54] width 127 height 9
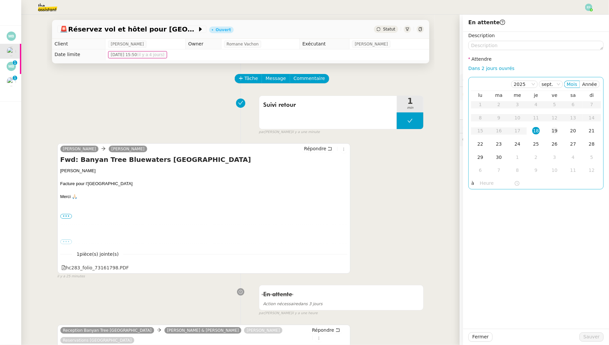
click at [552, 130] on div "19" at bounding box center [554, 130] width 7 height 7
click at [588, 337] on span "Sauver" at bounding box center [591, 337] width 16 height 8
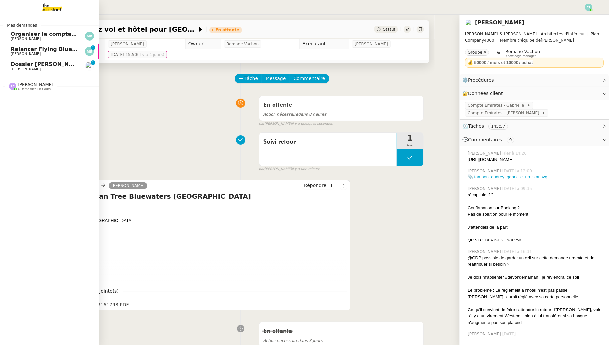
click at [13, 52] on span "[PERSON_NAME]" at bounding box center [26, 54] width 30 height 4
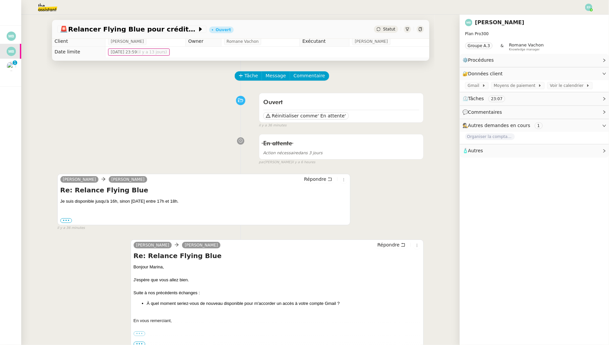
scroll to position [5, 0]
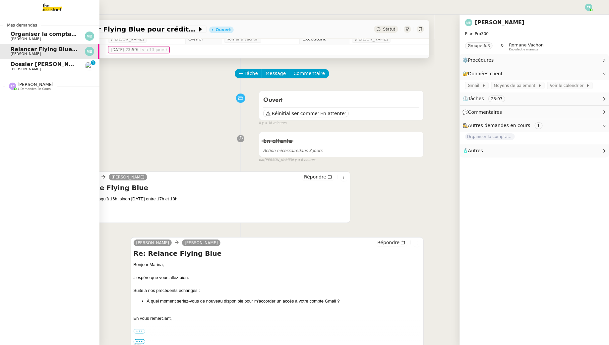
click at [15, 71] on link "Dossier [PERSON_NAME] 0 1 2 3 4 5 6 7 8 9" at bounding box center [49, 66] width 99 height 15
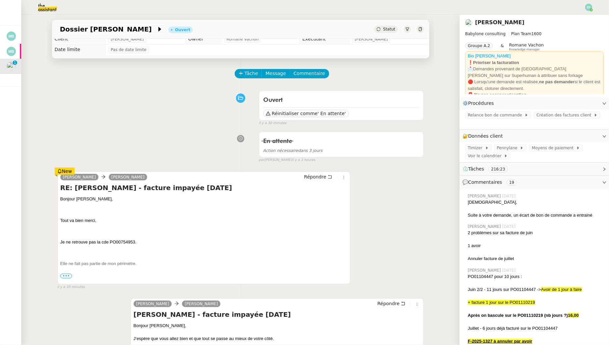
click at [62, 275] on span "•••" at bounding box center [66, 276] width 12 height 5
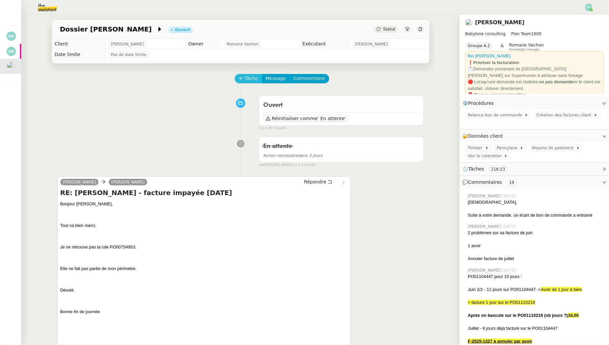
click at [245, 79] on span "Tâche" at bounding box center [252, 79] width 14 height 8
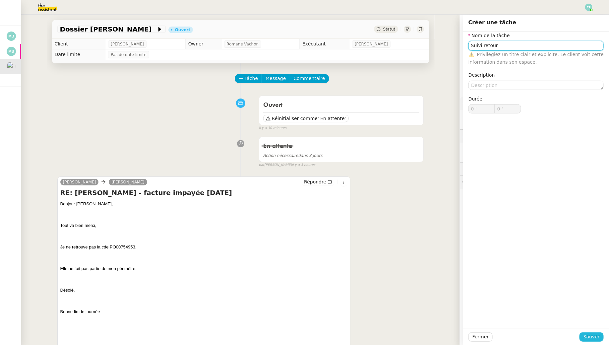
type input "Suivi retour"
click at [591, 337] on span "Sauver" at bounding box center [591, 337] width 16 height 8
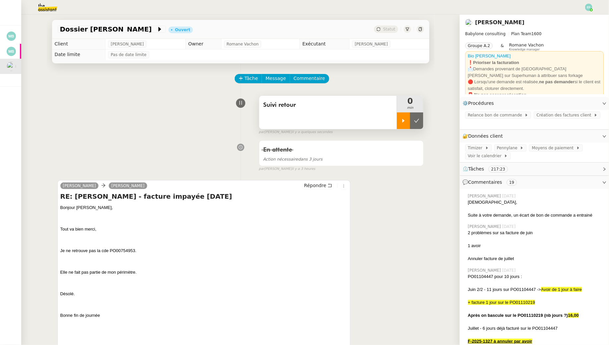
click at [403, 122] on icon at bounding box center [403, 121] width 2 height 4
click at [316, 80] on span "Commentaire" at bounding box center [309, 79] width 31 height 8
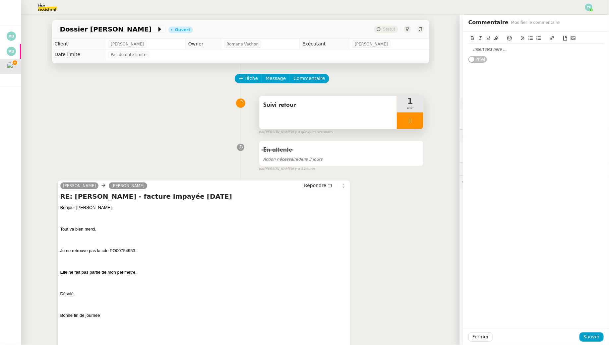
click at [499, 47] on div at bounding box center [535, 49] width 135 height 6
click at [589, 336] on span "Sauver" at bounding box center [591, 337] width 16 height 8
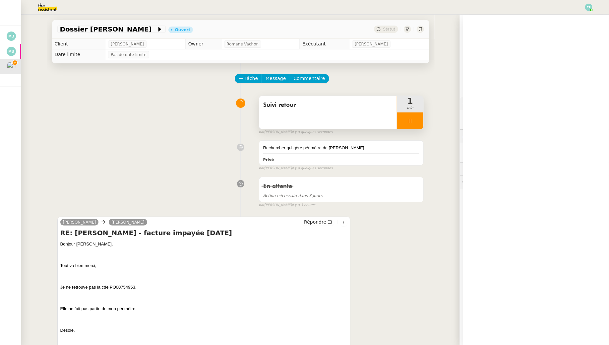
click at [419, 123] on div at bounding box center [410, 120] width 27 height 17
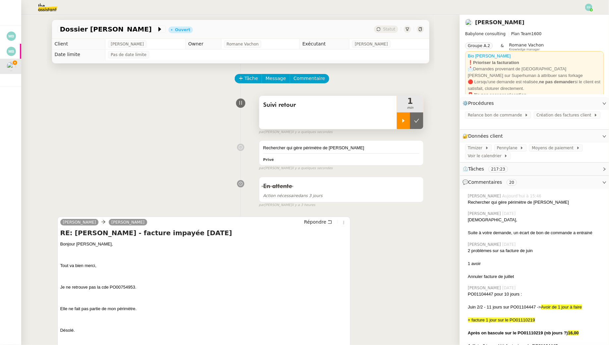
click at [419, 123] on icon at bounding box center [416, 120] width 5 height 5
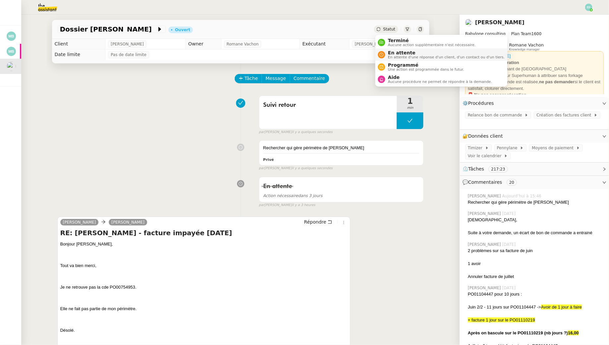
click at [390, 58] on span "En attente d'une réponse d'un client, d'un contact ou d'un tiers." at bounding box center [446, 57] width 117 height 4
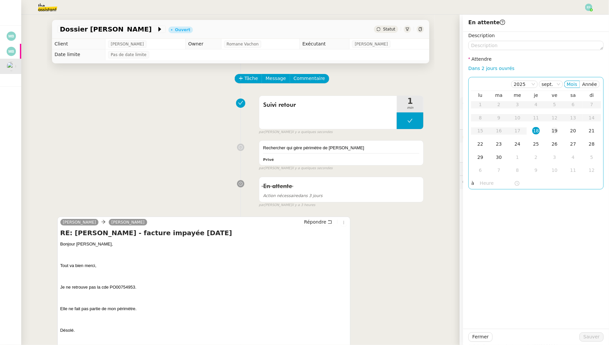
click at [550, 132] on td "19" at bounding box center [554, 130] width 19 height 13
click at [589, 338] on span "Sauver" at bounding box center [591, 337] width 16 height 8
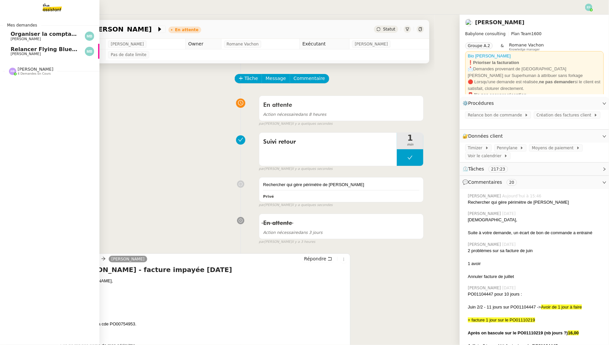
click at [19, 53] on span "[PERSON_NAME]" at bounding box center [26, 54] width 30 height 4
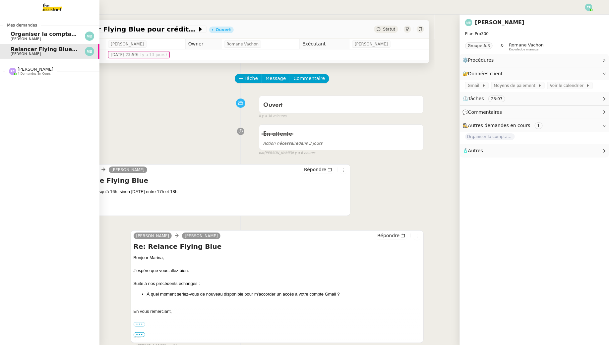
click at [34, 36] on span "Organiser la comptabilité NURI 2025" at bounding box center [65, 34] width 109 height 6
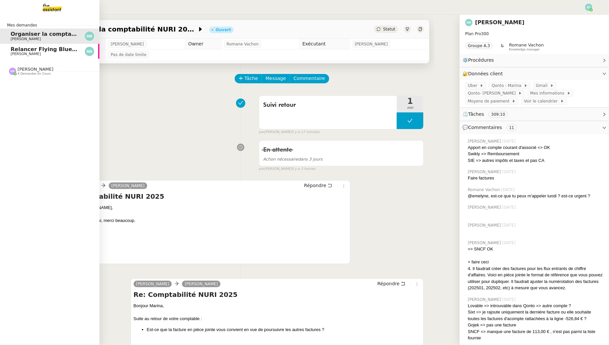
click at [17, 56] on span "[PERSON_NAME]" at bounding box center [26, 54] width 30 height 4
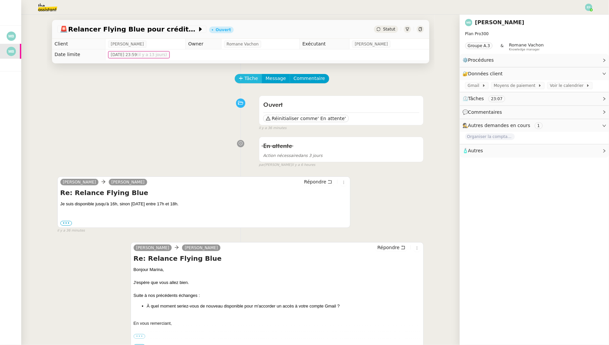
click at [247, 76] on span "Tâche" at bounding box center [252, 79] width 14 height 8
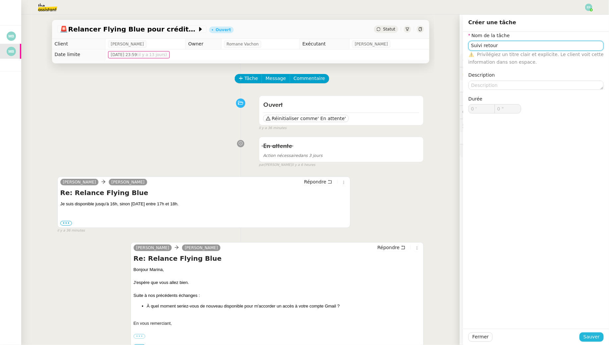
type input "Suivi retour"
click at [587, 340] on span "Sauver" at bounding box center [591, 337] width 16 height 8
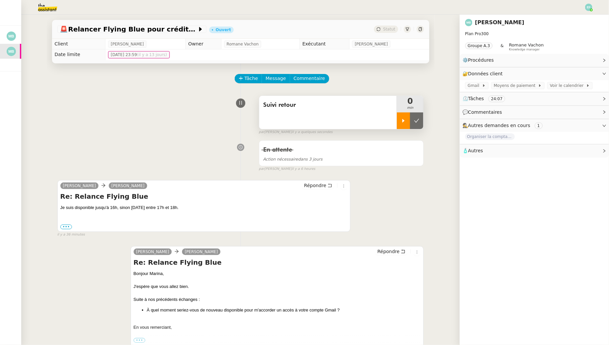
click at [407, 119] on div at bounding box center [403, 120] width 13 height 17
click at [408, 121] on icon at bounding box center [409, 120] width 5 height 5
click at [413, 121] on button at bounding box center [416, 120] width 13 height 17
click at [253, 81] on span "Tâche" at bounding box center [252, 79] width 14 height 8
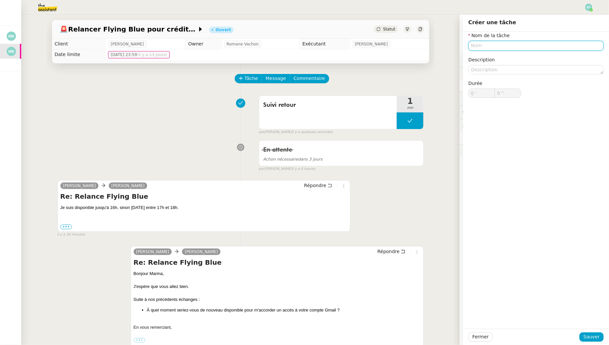
click at [511, 47] on input "text" at bounding box center [535, 46] width 135 height 10
type input "Connexion Gmail"
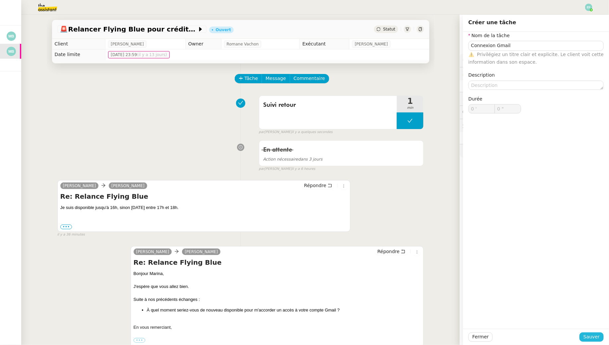
click at [588, 337] on span "Sauver" at bounding box center [591, 337] width 16 height 8
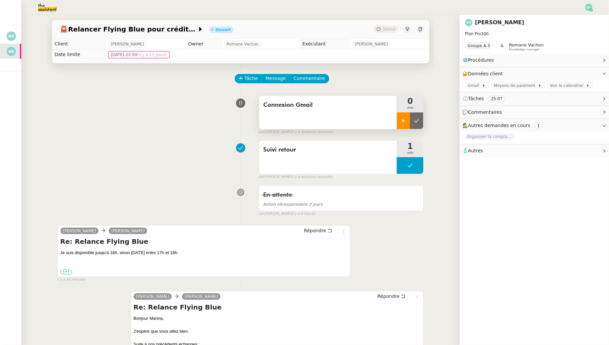
click at [403, 122] on icon at bounding box center [403, 120] width 5 height 5
click at [412, 170] on button at bounding box center [410, 165] width 27 height 17
click at [401, 159] on div at bounding box center [403, 165] width 13 height 17
click at [411, 161] on div at bounding box center [410, 165] width 27 height 17
click at [412, 162] on button at bounding box center [416, 165] width 13 height 17
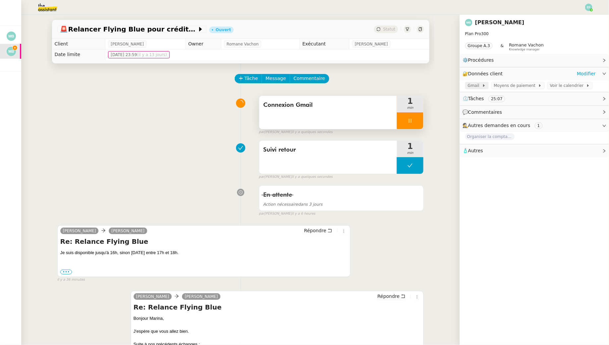
click at [483, 86] on icon at bounding box center [484, 85] width 2 height 3
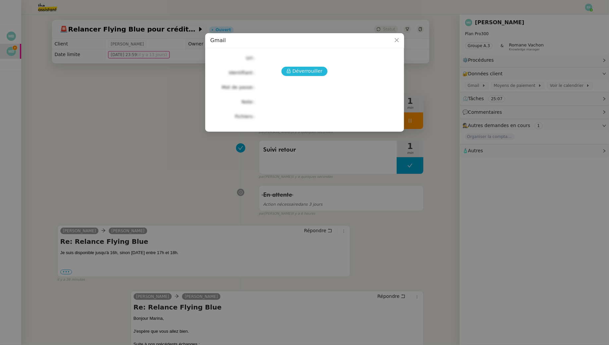
click at [317, 71] on span "Déverrouiller" at bounding box center [307, 71] width 30 height 8
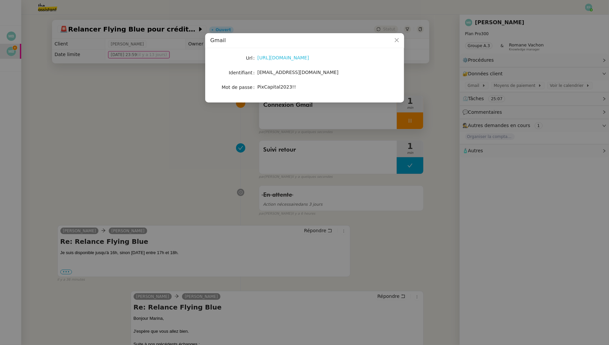
click at [295, 57] on link "[URL][DOMAIN_NAME]" at bounding box center [284, 57] width 52 height 5
click at [269, 89] on span "PixCapital2023!!" at bounding box center [277, 86] width 38 height 5
copy span "PixCapital2023!!"
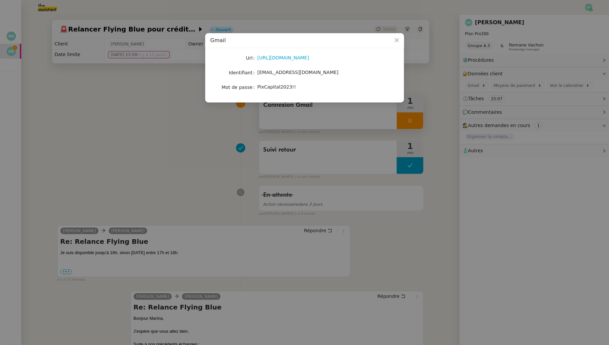
click at [163, 150] on nz-modal-container "Gmail Url [URL][DOMAIN_NAME] Identifiant [EMAIL_ADDRESS][DOMAIN_NAME] Mot de pa…" at bounding box center [304, 172] width 609 height 345
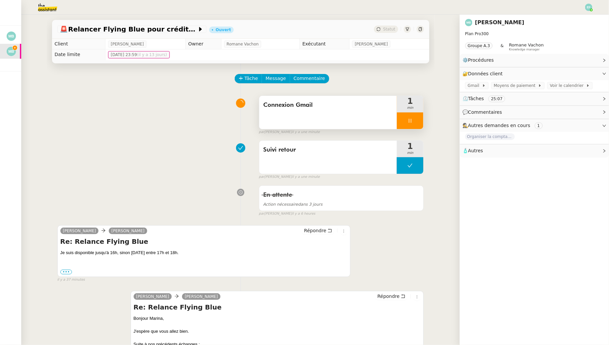
click at [418, 120] on div at bounding box center [410, 120] width 27 height 17
click at [418, 120] on icon at bounding box center [416, 120] width 5 height 5
click at [252, 79] on span "Tâche" at bounding box center [252, 79] width 14 height 8
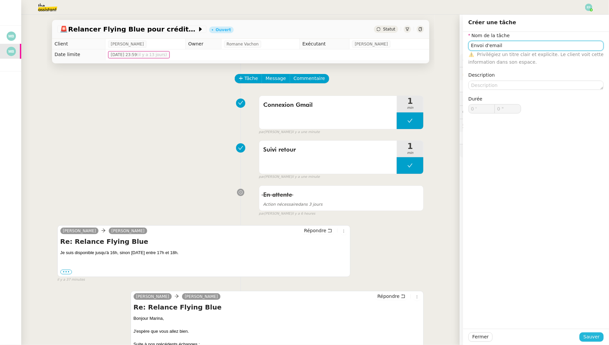
type input "Envoi d'email"
click at [590, 333] on span "Sauver" at bounding box center [591, 337] width 16 height 8
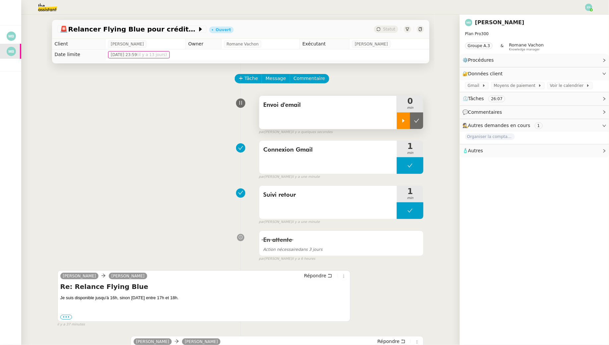
click at [403, 117] on div at bounding box center [403, 120] width 13 height 17
click at [326, 272] on span "Répondre" at bounding box center [315, 275] width 22 height 7
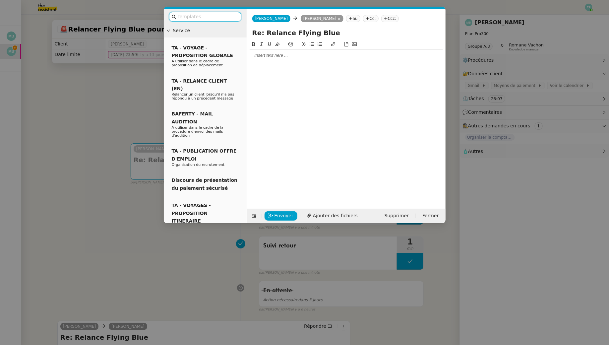
click at [287, 52] on div at bounding box center [346, 55] width 193 height 11
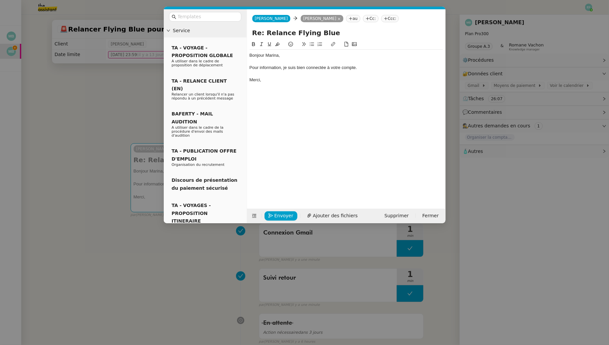
click at [329, 69] on div "Pour information, je suis bien connectée à votre compte." at bounding box center [346, 68] width 193 height 6
click at [301, 67] on div "Pour information, je suis bien connectée de nouveau votre compte." at bounding box center [346, 68] width 193 height 6
drag, startPoint x: 395, startPoint y: 66, endPoint x: 342, endPoint y: 68, distance: 53.1
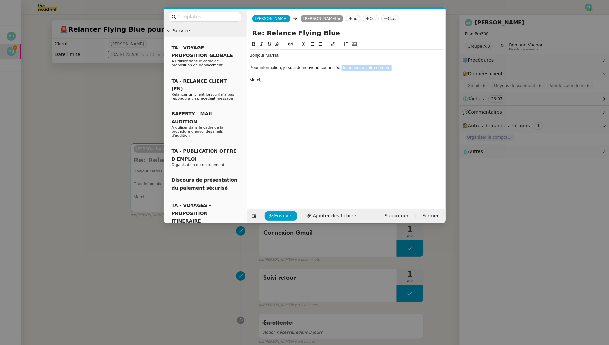
click at [342, 68] on div "Pour information, je suis de nouveau connectée de nouveau votre compte." at bounding box center [346, 68] width 193 height 6
click at [271, 213] on icon "button" at bounding box center [271, 215] width 5 height 5
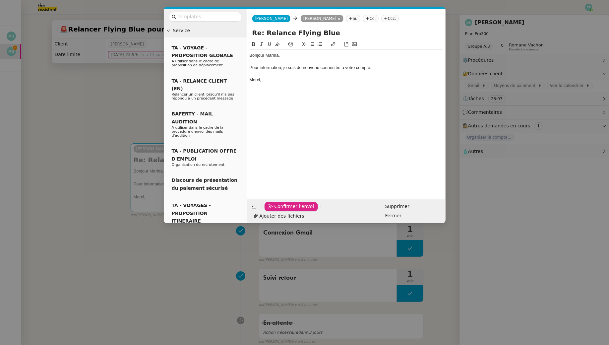
click at [271, 209] on icon "button" at bounding box center [271, 206] width 5 height 5
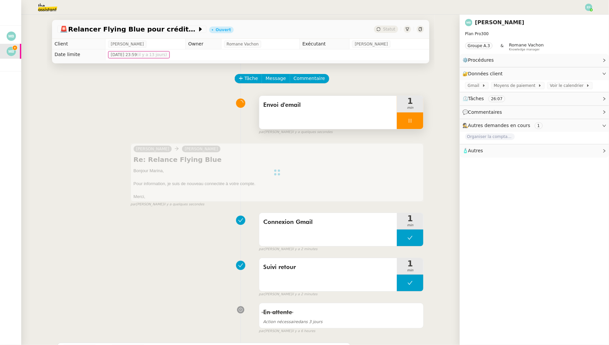
click at [409, 121] on icon at bounding box center [410, 121] width 2 height 4
click at [421, 116] on button at bounding box center [416, 120] width 13 height 17
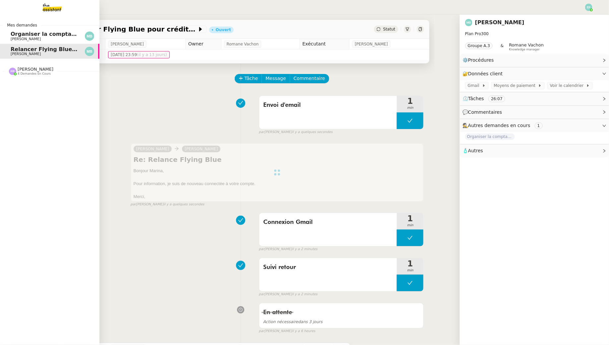
click at [22, 39] on span "[PERSON_NAME]" at bounding box center [26, 39] width 30 height 4
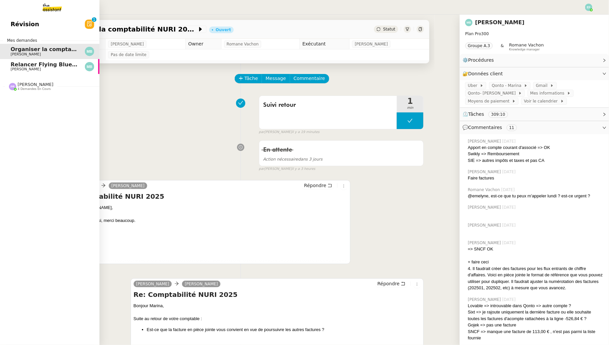
click at [11, 25] on span "Révision" at bounding box center [25, 24] width 29 height 10
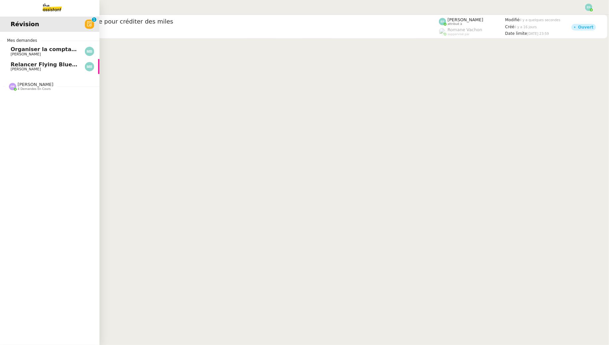
click at [36, 88] on span "4 demandes en cours" at bounding box center [34, 89] width 33 height 4
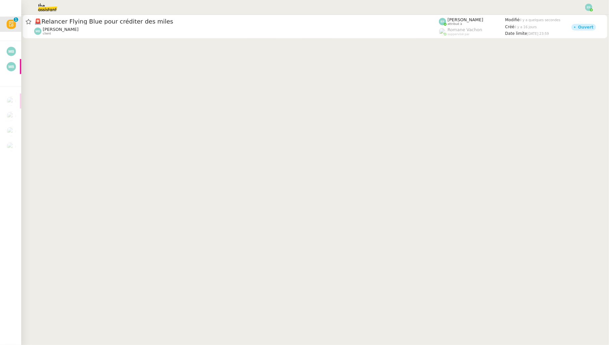
click at [42, 2] on img at bounding box center [42, 7] width 51 height 15
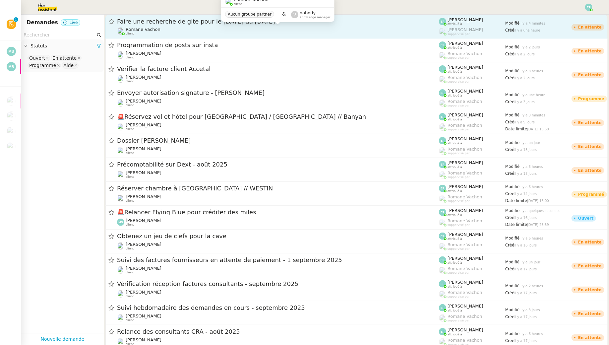
click at [166, 31] on div "[PERSON_NAME] client" at bounding box center [278, 31] width 322 height 9
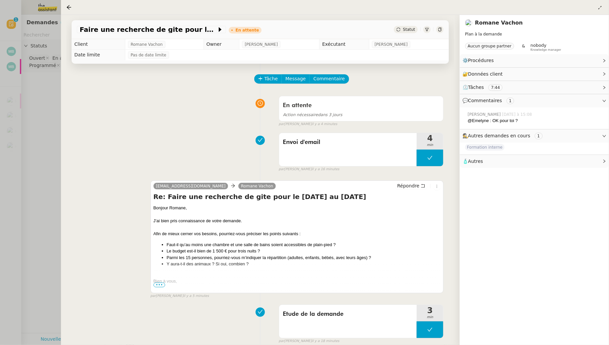
scroll to position [9, 0]
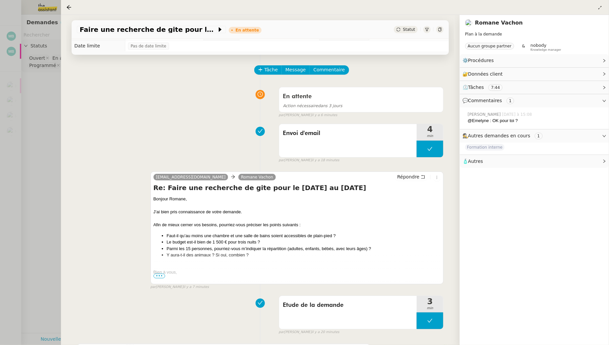
click at [47, 140] on div at bounding box center [304, 172] width 609 height 345
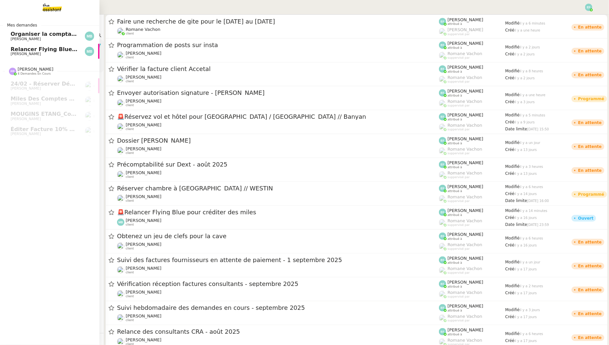
click at [29, 53] on span "[PERSON_NAME]" at bounding box center [26, 54] width 30 height 4
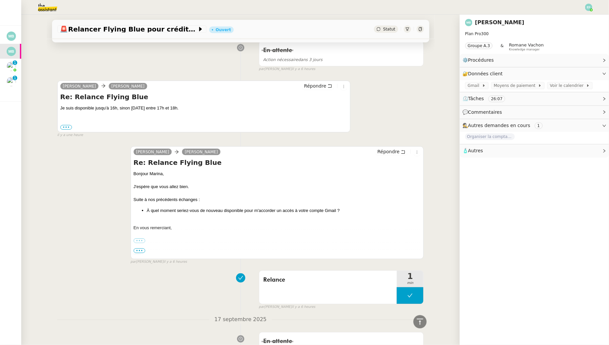
scroll to position [314, 0]
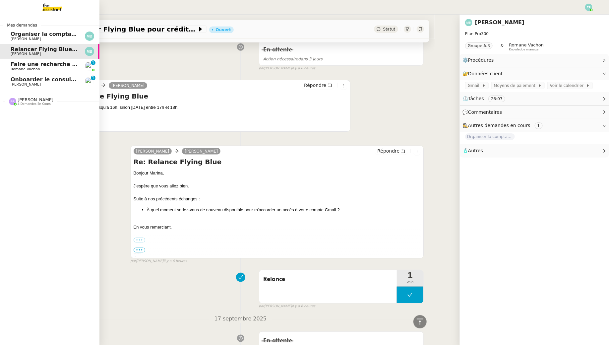
click at [31, 66] on span "Faire une recherche de gite pour le [DATE] au [DATE]" at bounding box center [90, 64] width 159 height 6
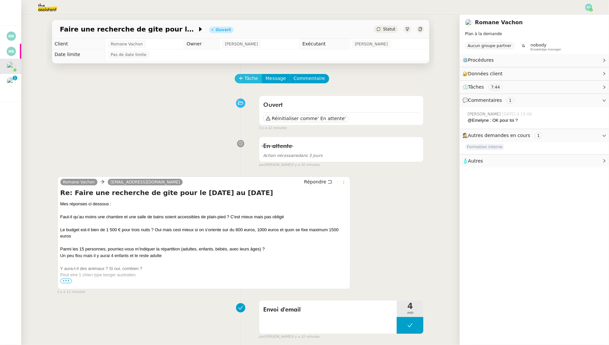
click at [246, 76] on span "Tâche" at bounding box center [252, 79] width 14 height 8
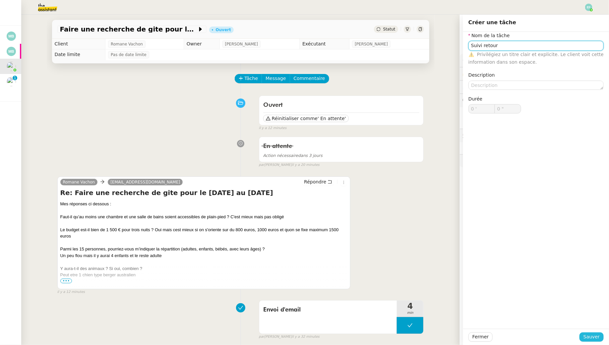
type input "Suivi retour"
click at [589, 334] on span "Sauver" at bounding box center [591, 337] width 16 height 8
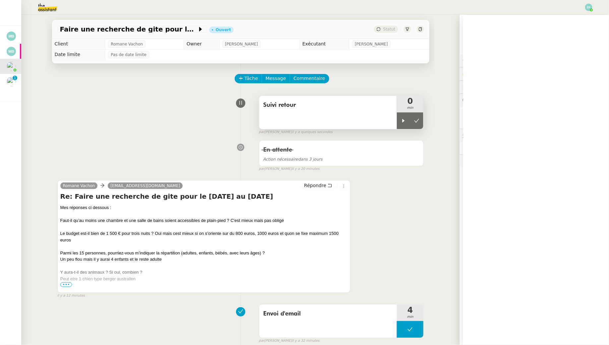
click at [395, 114] on div "Suivi retour" at bounding box center [328, 112] width 138 height 33
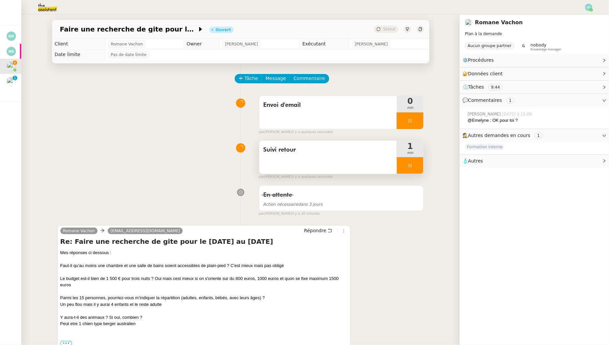
click at [411, 166] on icon at bounding box center [410, 165] width 2 height 4
click at [417, 166] on icon at bounding box center [416, 165] width 5 height 5
click at [329, 229] on icon at bounding box center [330, 230] width 5 height 5
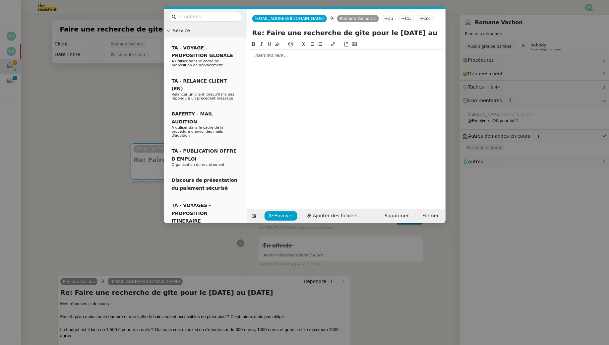
click at [292, 55] on div at bounding box center [346, 55] width 193 height 6
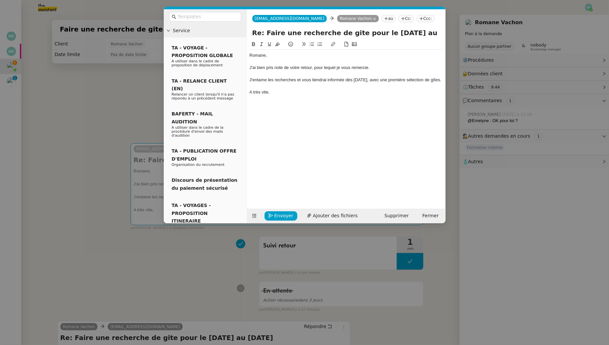
click at [252, 90] on div "A très vite," at bounding box center [346, 92] width 193 height 6
click at [0, 0] on lt-em "À" at bounding box center [0, 0] width 0 height 0
click at [299, 95] on div "À très vite," at bounding box center [346, 92] width 193 height 6
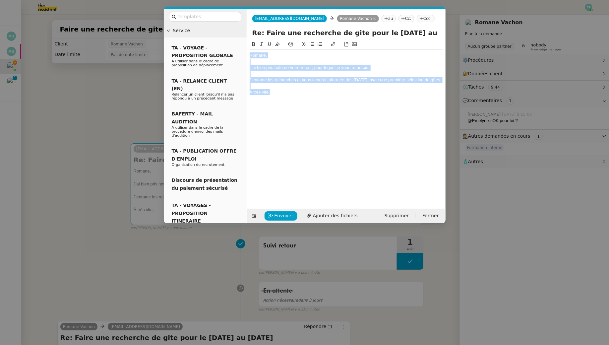
drag, startPoint x: 276, startPoint y: 95, endPoint x: 244, endPoint y: 53, distance: 53.7
click at [244, 53] on nz-layout "Service TA - VOYAGE - PROPOSITION GLOBALE A utiliser dans le cadre de propositi…" at bounding box center [305, 116] width 282 height 214
copy div "Romane, J'ai bien pris note de votre retour, pour lequel je vous remercie. J'en…"
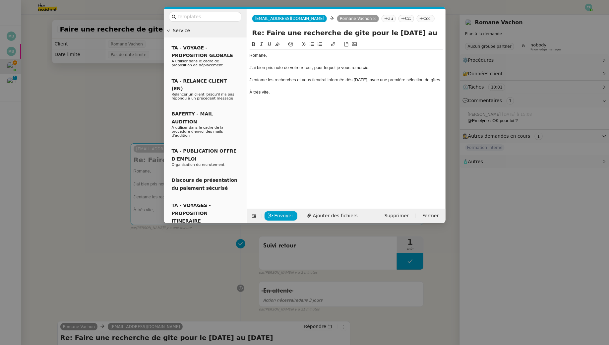
click at [278, 93] on div "À très vite," at bounding box center [346, 92] width 193 height 6
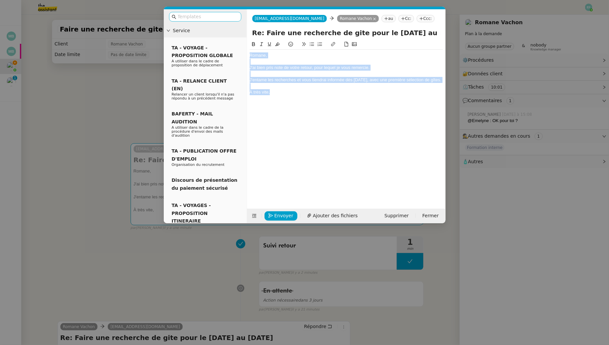
drag, startPoint x: 285, startPoint y: 90, endPoint x: 227, endPoint y: 19, distance: 91.7
click at [227, 19] on nz-layout "Service TA - VOYAGE - PROPOSITION GLOBALE A utiliser dans le cadre de propositi…" at bounding box center [305, 116] width 282 height 214
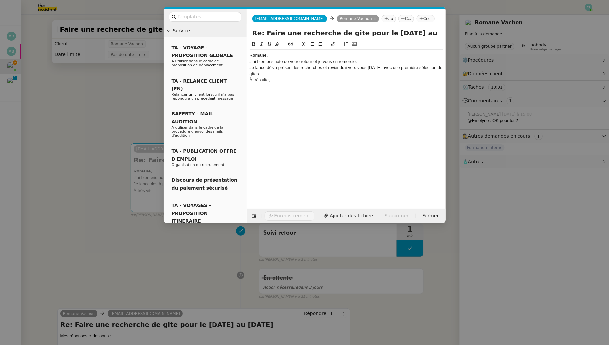
click at [270, 54] on div "Romane," at bounding box center [346, 55] width 193 height 6
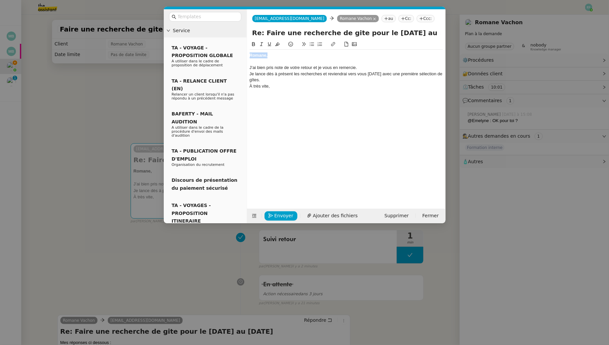
drag, startPoint x: 276, startPoint y: 57, endPoint x: 243, endPoint y: 52, distance: 33.2
click at [233, 53] on nz-layout "Service TA - VOYAGE - PROPOSITION GLOBALE A utiliser dans le cadre de propositi…" at bounding box center [305, 116] width 282 height 214
click at [252, 44] on icon at bounding box center [253, 44] width 3 height 4
click at [364, 69] on div "J’ai bien pris note de votre retour et je vous en remercie." at bounding box center [346, 68] width 193 height 6
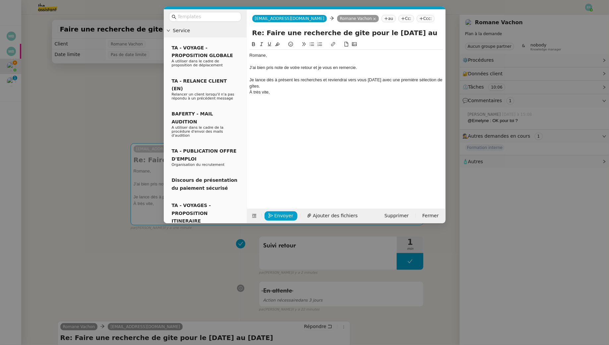
click at [293, 85] on div "Je lance dès à présent les recherches et reviendrai vers vous demain avec une p…" at bounding box center [346, 83] width 193 height 12
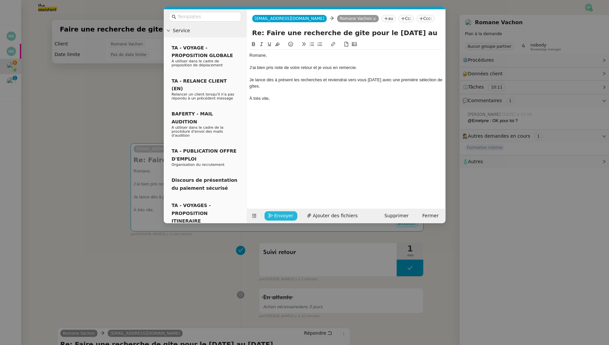
click at [281, 215] on span "Envoyer" at bounding box center [284, 216] width 19 height 8
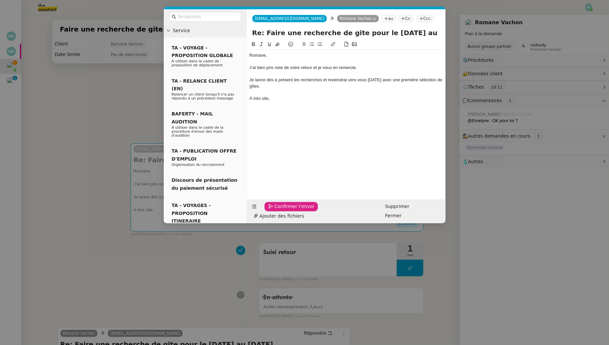
click at [281, 210] on span "Confirmer l'envoi" at bounding box center [295, 207] width 40 height 8
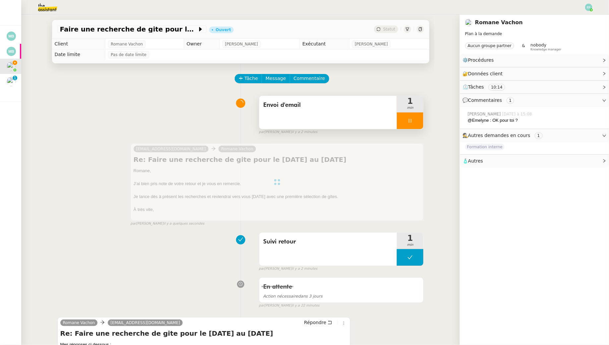
click at [415, 113] on div at bounding box center [410, 120] width 27 height 17
click at [421, 125] on button at bounding box center [416, 120] width 13 height 17
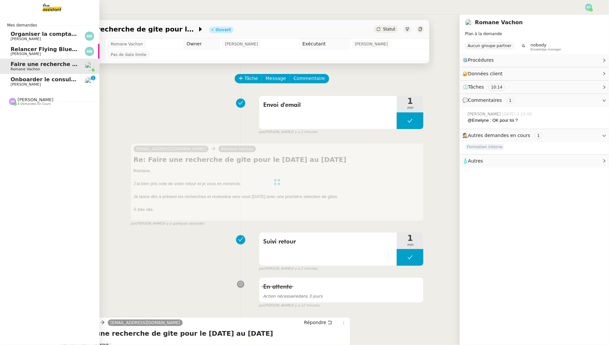
click at [19, 80] on span "Onboarder le consultant [PERSON_NAME]" at bounding box center [73, 79] width 124 height 6
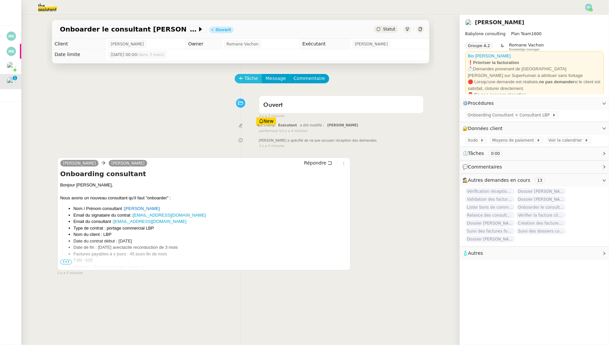
click at [252, 80] on span "Tâche" at bounding box center [252, 79] width 14 height 8
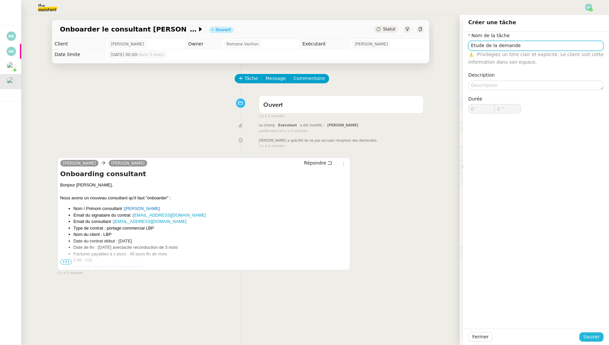
type input "Etude de la demande"
click at [588, 336] on span "Sauver" at bounding box center [591, 337] width 16 height 8
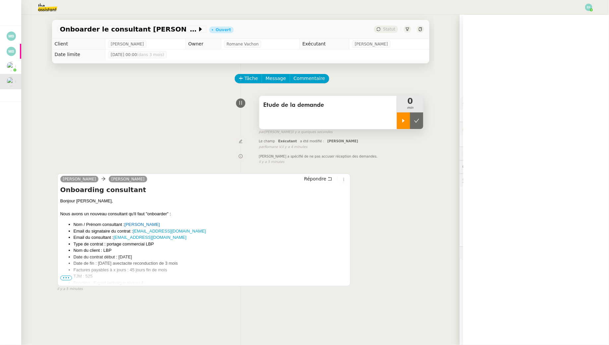
click at [401, 126] on div at bounding box center [403, 120] width 13 height 17
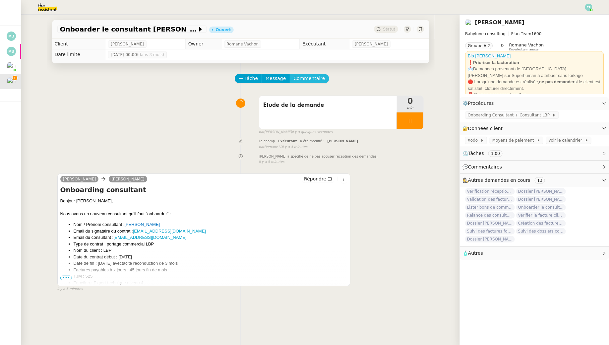
click at [304, 80] on span "Commentaire" at bounding box center [309, 79] width 31 height 8
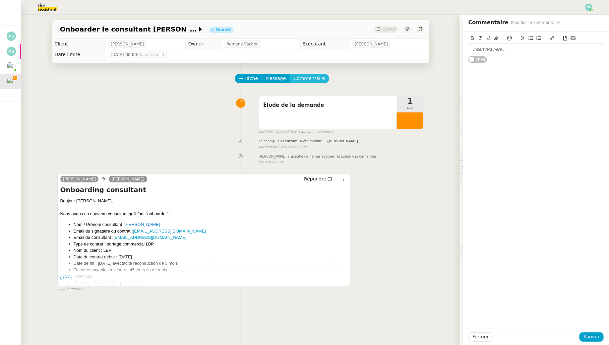
click at [290, 74] on button "Commentaire" at bounding box center [309, 78] width 39 height 9
click at [513, 46] on div at bounding box center [535, 49] width 135 height 6
click at [587, 337] on span "Sauver" at bounding box center [591, 337] width 16 height 8
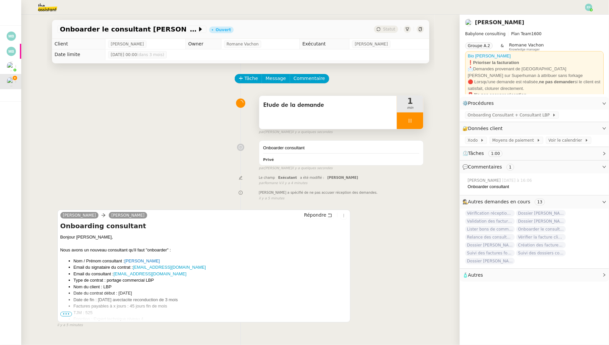
click at [417, 121] on div at bounding box center [410, 120] width 27 height 17
click at [417, 121] on icon at bounding box center [416, 120] width 5 height 5
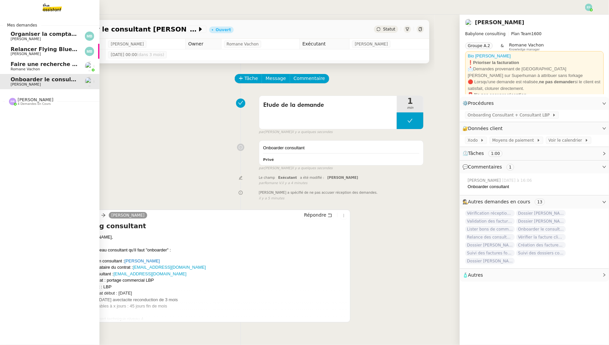
click at [14, 49] on span "Relancer Flying Blue pour créditer des miles" at bounding box center [77, 49] width 133 height 6
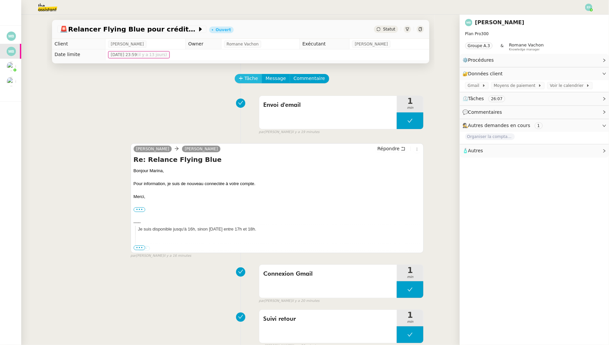
click at [251, 79] on span "Tâche" at bounding box center [252, 79] width 14 height 8
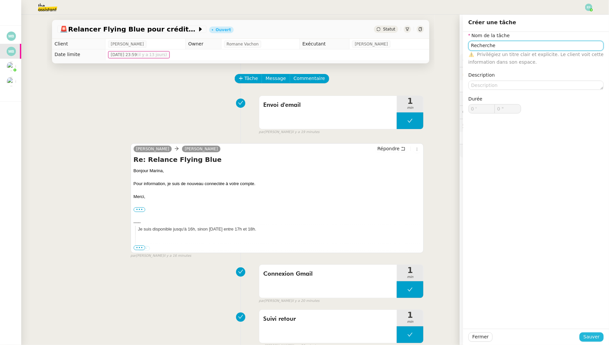
type input "Recherche"
click at [588, 336] on span "Sauver" at bounding box center [591, 337] width 16 height 8
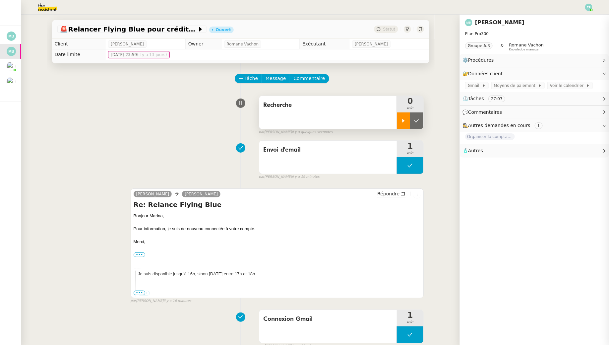
click at [403, 118] on icon at bounding box center [403, 120] width 5 height 5
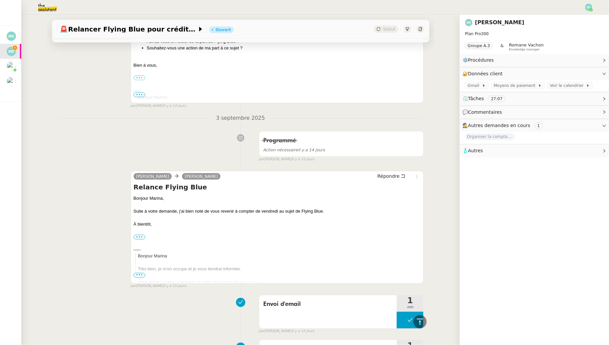
scroll to position [3112, 0]
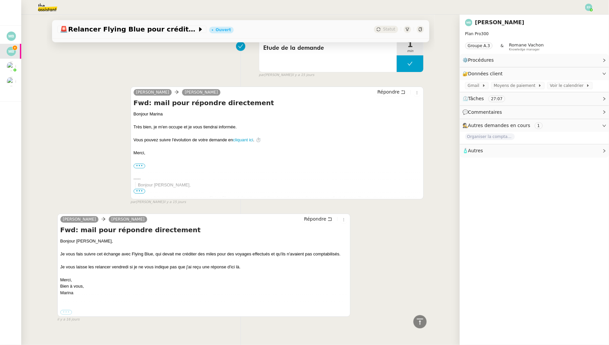
click at [67, 310] on label "•••" at bounding box center [66, 312] width 12 height 5
click at [0, 0] on input "•••" at bounding box center [0, 0] width 0 height 0
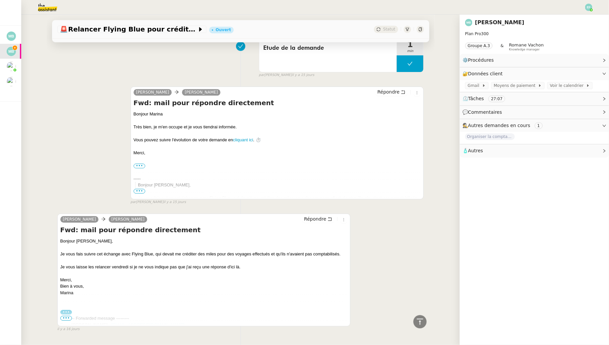
scroll to position [3121, 0]
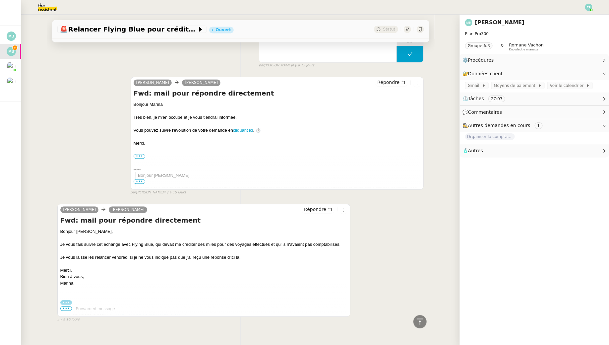
click at [66, 306] on span "•••" at bounding box center [66, 308] width 12 height 5
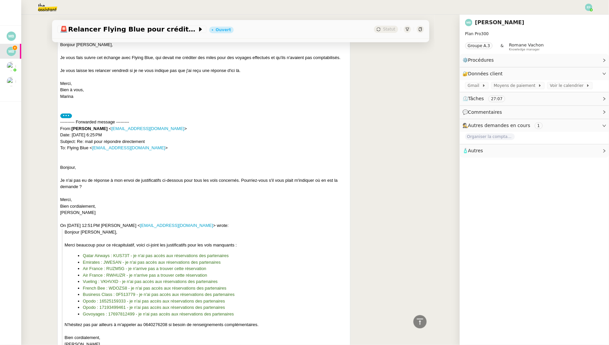
scroll to position [3369, 0]
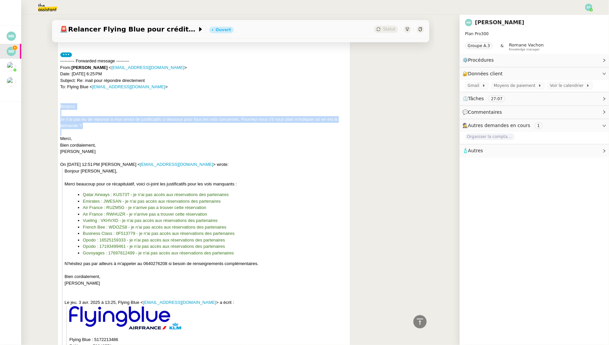
drag, startPoint x: 58, startPoint y: 95, endPoint x: 86, endPoint y: 121, distance: 37.6
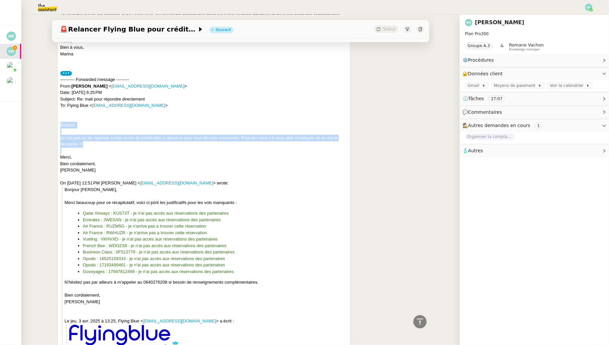
scroll to position [3345, 0]
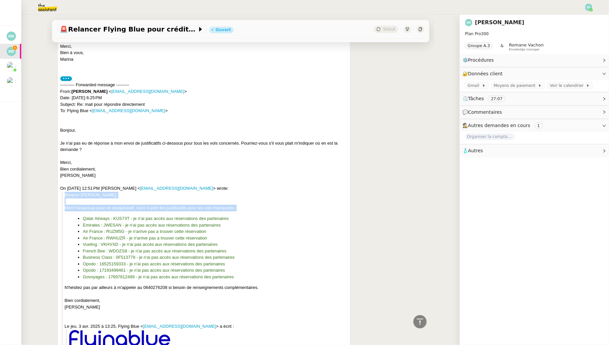
drag, startPoint x: 64, startPoint y: 185, endPoint x: 242, endPoint y: 199, distance: 178.9
copy div "Bonjour Neil, Merci beaucoup pour ce récapitulatif, voici ci-joint les justific…"
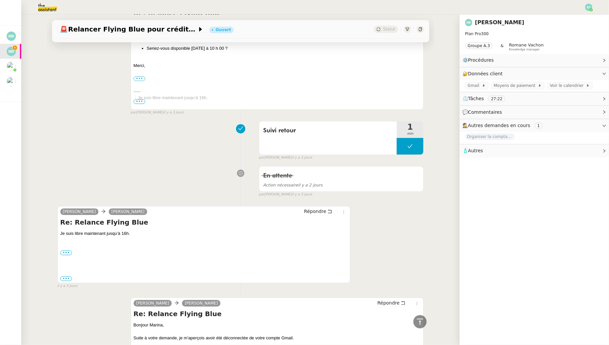
scroll to position [849, 0]
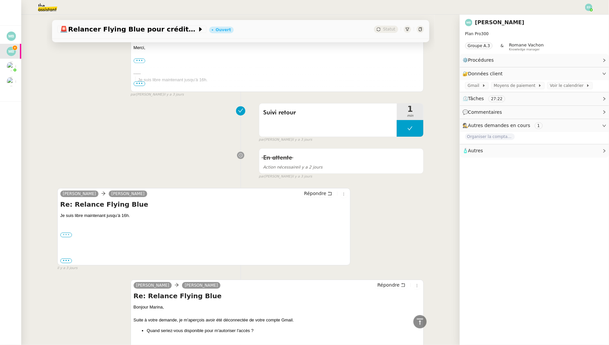
click at [67, 232] on label "•••" at bounding box center [66, 234] width 12 height 5
click at [0, 0] on input "•••" at bounding box center [0, 0] width 0 height 0
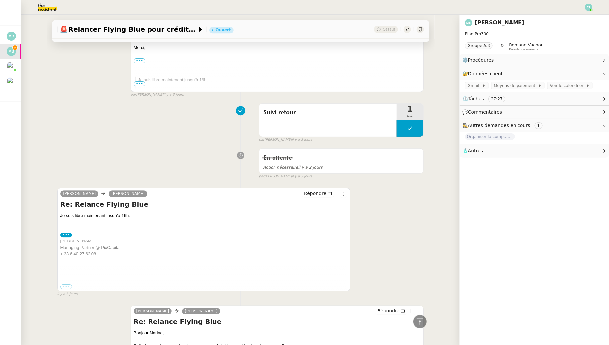
click at [63, 284] on label "•••" at bounding box center [66, 286] width 12 height 5
click at [0, 0] on input "•••" at bounding box center [0, 0] width 0 height 0
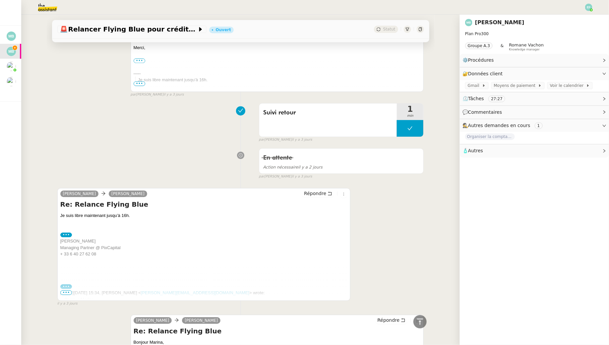
scroll to position [876, 0]
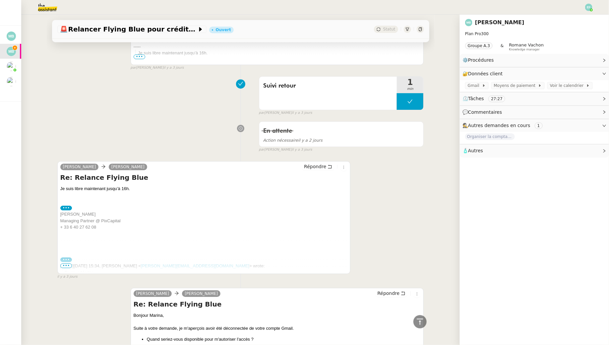
click at [68, 263] on span "•••" at bounding box center [66, 265] width 12 height 5
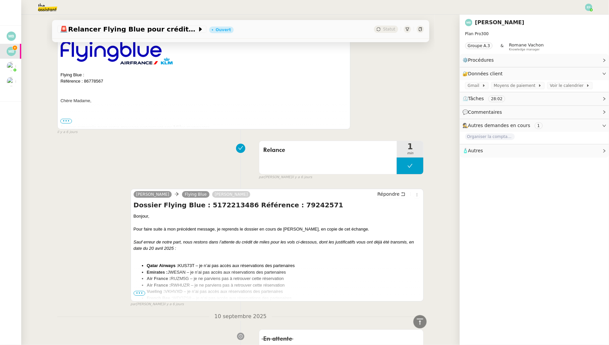
scroll to position [3494, 0]
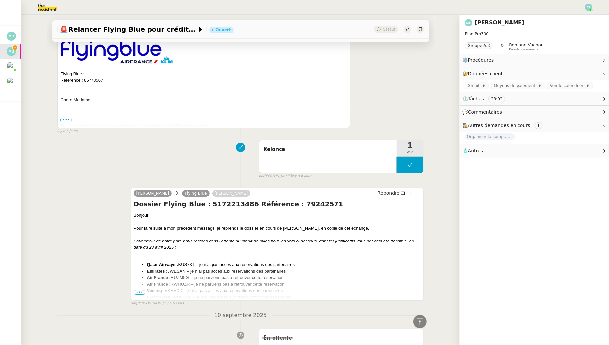
click at [137, 290] on span "•••" at bounding box center [140, 292] width 12 height 5
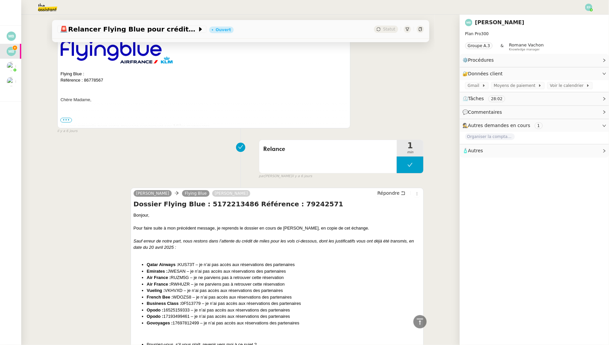
click at [68, 118] on span "•••" at bounding box center [66, 120] width 12 height 5
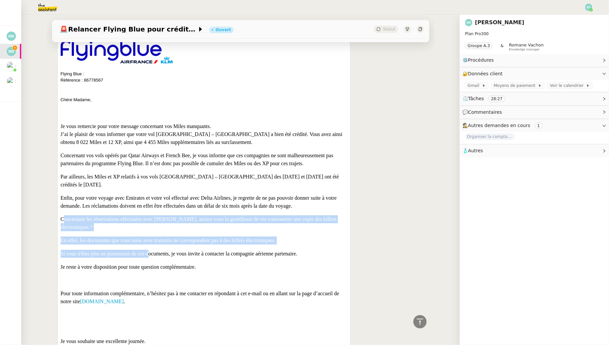
drag, startPoint x: 64, startPoint y: 205, endPoint x: 147, endPoint y: 233, distance: 87.8
click at [147, 233] on div "J’ai le plaisir de vous informer que votre vol Osaka – Paris a bien été crédité…" at bounding box center [204, 207] width 287 height 154
click at [73, 215] on p "Concernant les réservations effectuées avec [PERSON_NAME], auriez-vous la genti…" at bounding box center [204, 223] width 287 height 16
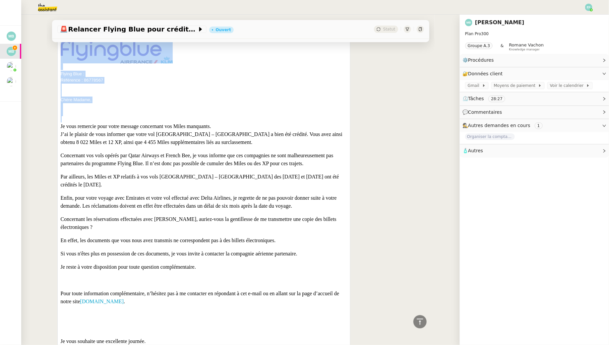
drag, startPoint x: 59, startPoint y: 206, endPoint x: 158, endPoint y: 217, distance: 99.1
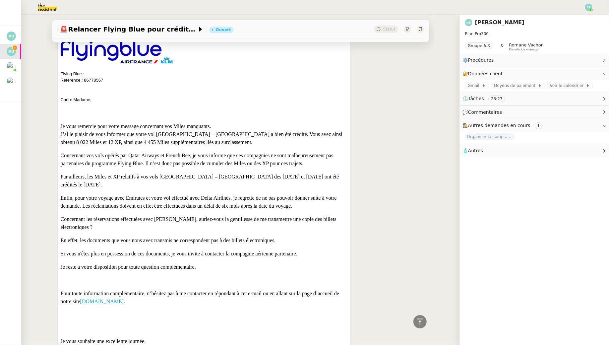
click at [155, 236] on p "En effet, les documents que vous nous avez transmis ne correspondent pas à des …" at bounding box center [204, 240] width 287 height 8
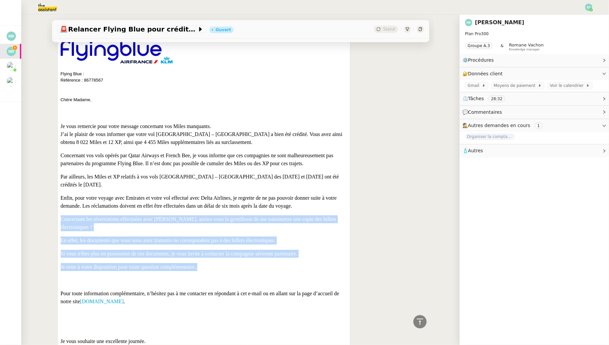
drag, startPoint x: 62, startPoint y: 206, endPoint x: 240, endPoint y: 253, distance: 184.1
click at [240, 253] on html "Mes demandes Organiser la comptabilité NURI 2025 Marina Barthelemy Relancer Fly…" at bounding box center [304, 172] width 609 height 345
copy div "Concernant les réservations effectuées avec Opodo, auriez-vous la gentillesse d…"
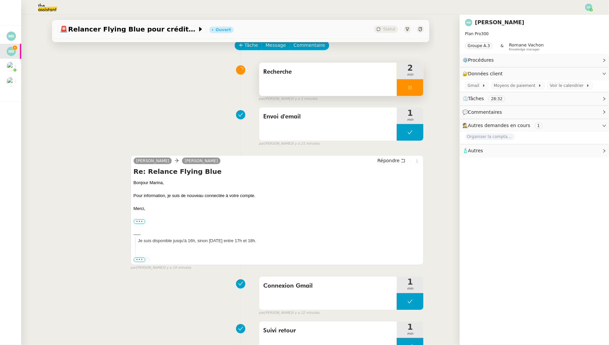
scroll to position [0, 0]
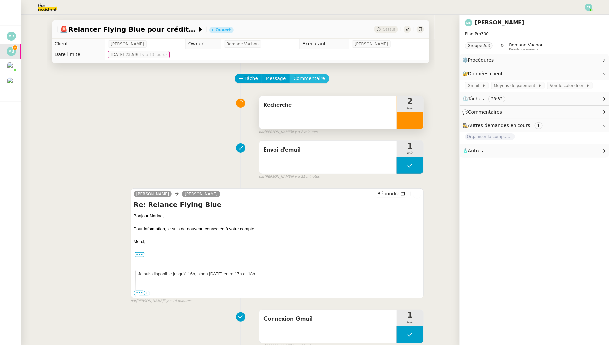
click at [312, 77] on span "Commentaire" at bounding box center [309, 79] width 31 height 8
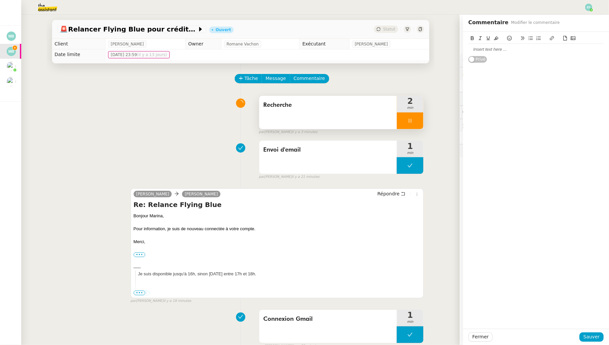
click at [494, 52] on div at bounding box center [535, 49] width 135 height 6
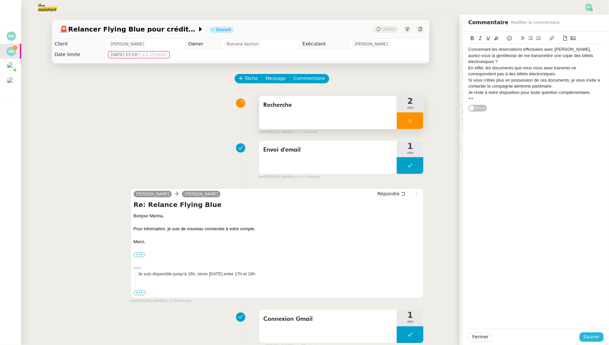
click at [588, 335] on span "Sauver" at bounding box center [591, 337] width 16 height 8
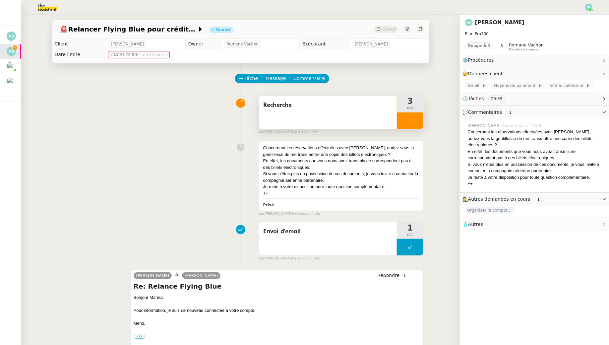
click at [206, 130] on div "Recherche 3 min false par Emelyne F. il y a 4 minutes" at bounding box center [240, 113] width 367 height 42
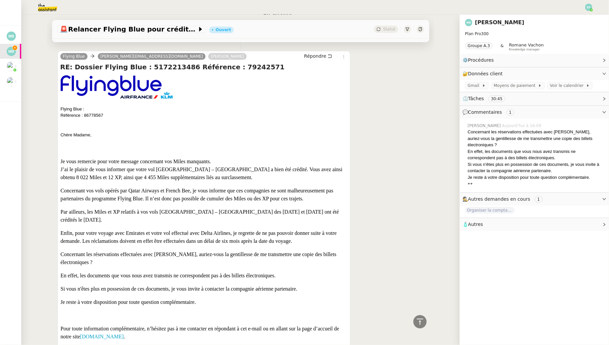
scroll to position [3541, 0]
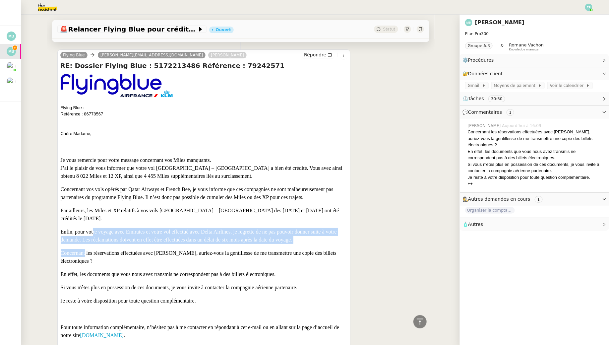
drag, startPoint x: 92, startPoint y: 222, endPoint x: 84, endPoint y: 242, distance: 21.5
click at [84, 242] on div "J’ai le plaisir de vous informer que votre vol Osaka – Paris a bien été crédité…" at bounding box center [204, 241] width 287 height 154
click at [84, 249] on p "Concernant les réservations effectuées avec [PERSON_NAME], auriez-vous la genti…" at bounding box center [204, 257] width 287 height 16
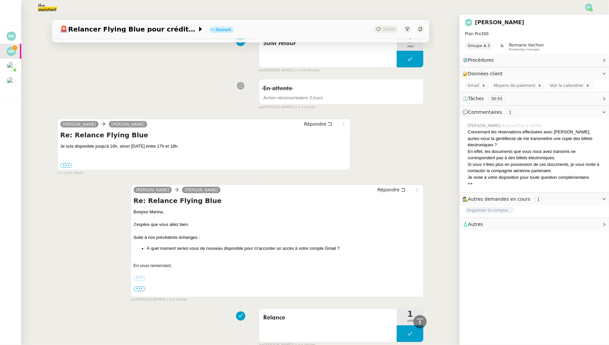
scroll to position [0, 0]
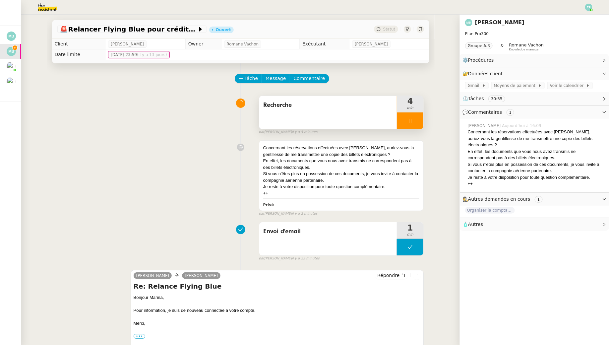
click at [400, 121] on div at bounding box center [410, 120] width 27 height 17
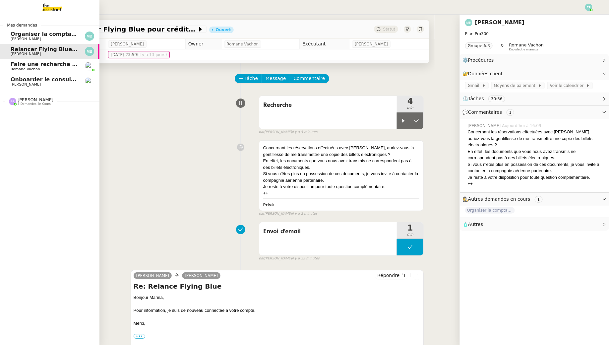
click at [14, 32] on span "Organiser la comptabilité NURI 2025" at bounding box center [65, 34] width 109 height 6
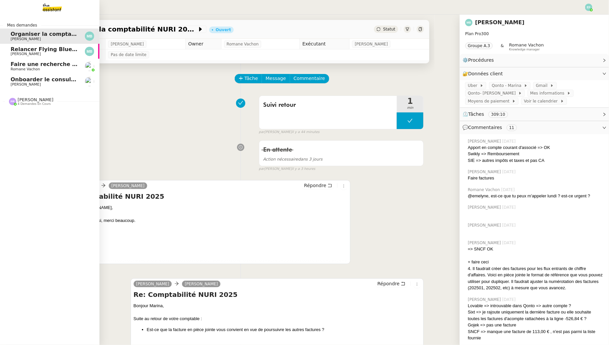
click at [17, 64] on span "Faire une recherche de gite pour le [DATE] au [DATE]" at bounding box center [90, 64] width 159 height 6
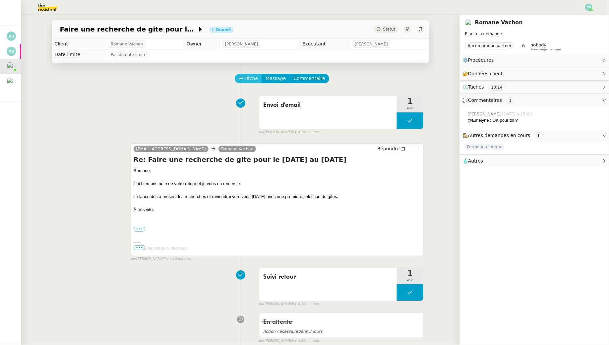
click at [252, 76] on span "Tâche" at bounding box center [252, 79] width 14 height 8
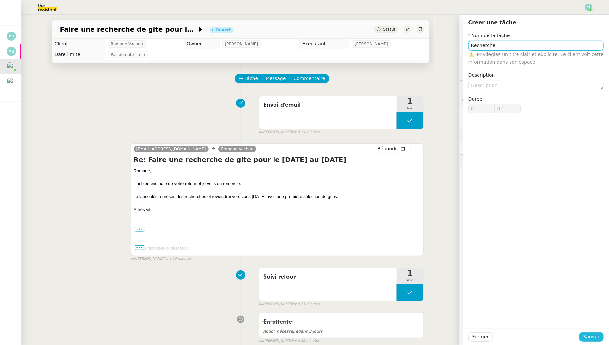
type input "Recherche"
click at [584, 337] on button "Sauver" at bounding box center [592, 336] width 24 height 9
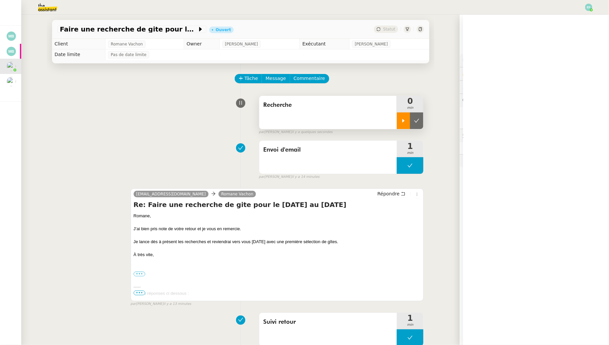
click at [402, 116] on div at bounding box center [403, 120] width 13 height 17
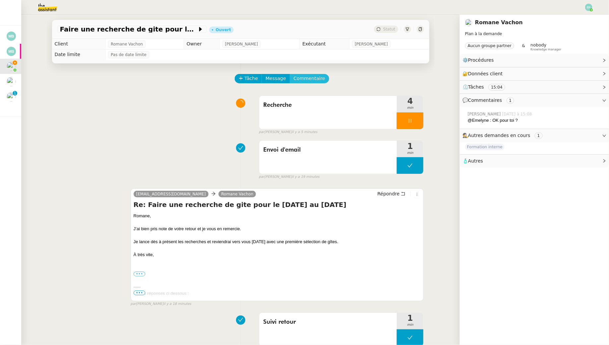
click at [297, 80] on span "Commentaire" at bounding box center [309, 79] width 31 height 8
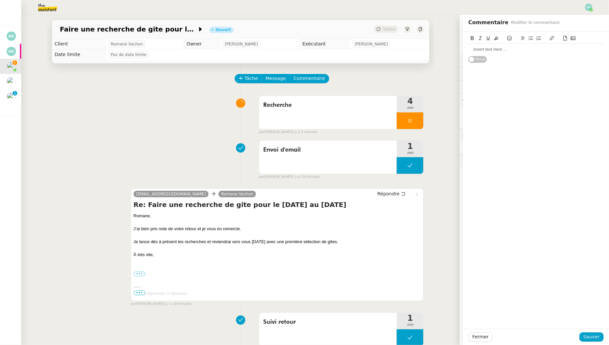
click at [500, 43] on div at bounding box center [535, 38] width 135 height 9
click at [500, 46] on div at bounding box center [535, 49] width 135 height 6
click at [592, 339] on span "Sauver" at bounding box center [591, 337] width 16 height 8
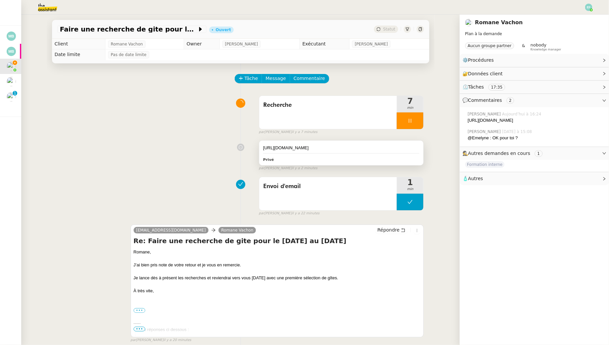
click at [325, 151] on div "https://www.gites-de-france.com/fr/auvergne-rhone-alpes/rhone/la-roue-aubes-69g…" at bounding box center [341, 148] width 156 height 7
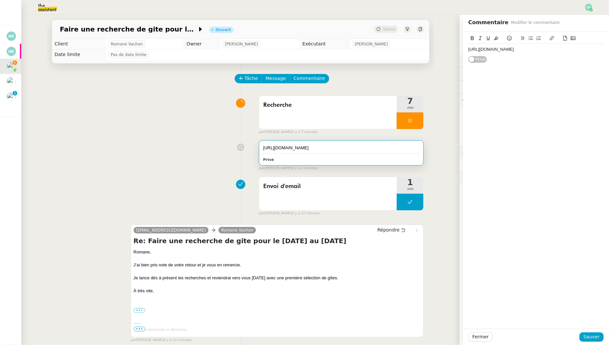
click at [523, 52] on div "https://www.gites-de-france.com/fr/auvergne-rhone-alpes/rhone/la-roue-aubes-69g…" at bounding box center [535, 49] width 135 height 6
click at [591, 337] on span "Sauver" at bounding box center [591, 337] width 16 height 8
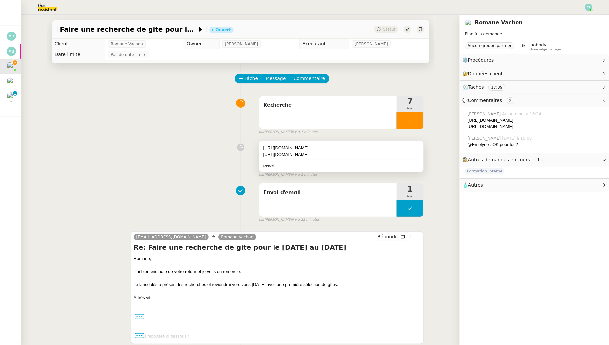
drag, startPoint x: 299, startPoint y: 156, endPoint x: 259, endPoint y: 150, distance: 40.6
click at [259, 150] on div "https://www.gites-de-france.com/fr/auvergne-rhone-alpes/rhone/la-roue-aubes-69g…" at bounding box center [341, 156] width 164 height 31
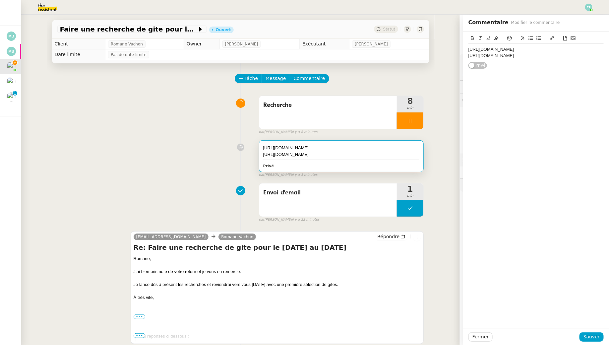
click at [141, 92] on div "Recherche 8 min false par Emelyne F. il y a 8 minutes" at bounding box center [240, 113] width 367 height 42
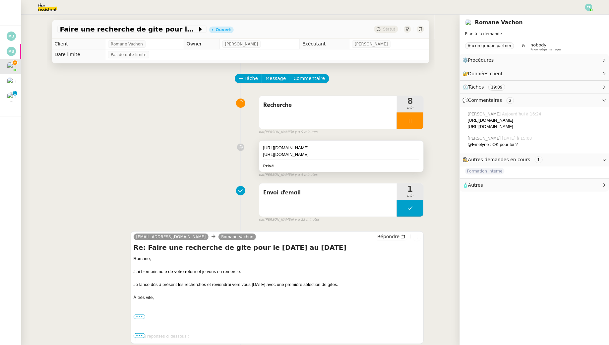
click at [361, 151] on div "https://www.gites-de-france.com/fr/auvergne-rhone-alpes/rhone/la-roue-aubes-69g…" at bounding box center [341, 148] width 156 height 7
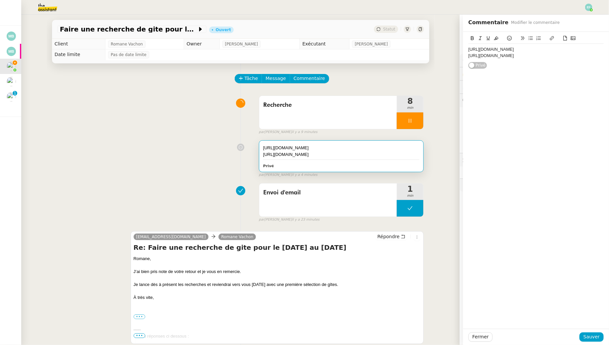
click at [582, 61] on div "https://www.gites-de-france.com/fr/auvergne-rhone-alpes/rhone/la-roue-aubes-69g…" at bounding box center [535, 53] width 135 height 18
click at [588, 338] on span "Sauver" at bounding box center [591, 337] width 16 height 8
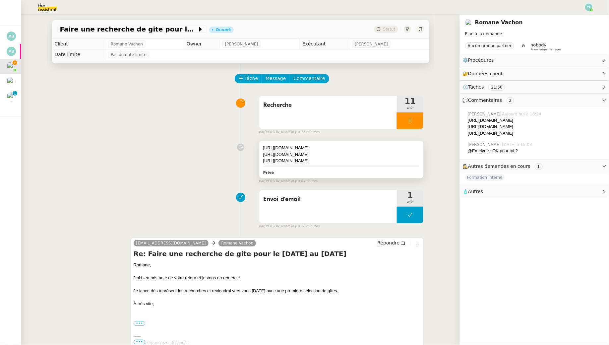
click at [336, 151] on div "https://www.gites-de-france.com/fr/auvergne-rhone-alpes/rhone/la-roue-aubes-69g…" at bounding box center [341, 148] width 156 height 7
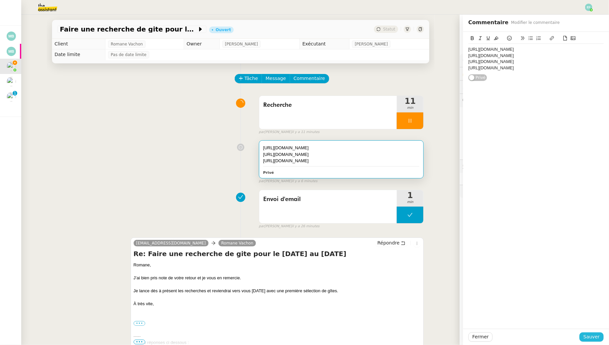
click at [589, 337] on span "Sauver" at bounding box center [591, 337] width 16 height 8
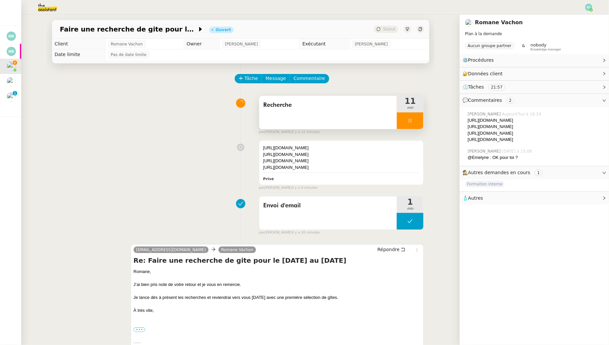
click at [404, 124] on div at bounding box center [410, 120] width 27 height 17
click at [417, 125] on button at bounding box center [416, 120] width 13 height 17
click at [417, 125] on button at bounding box center [410, 120] width 27 height 17
